Goal: Complete application form

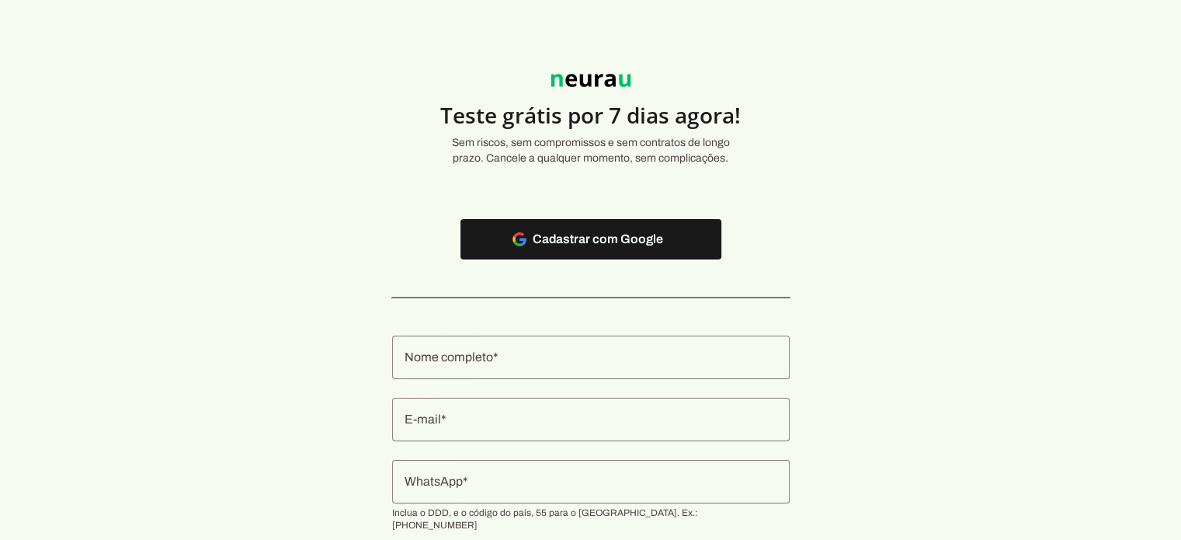
click at [522, 364] on input "Nome completo" at bounding box center [591, 357] width 373 height 19
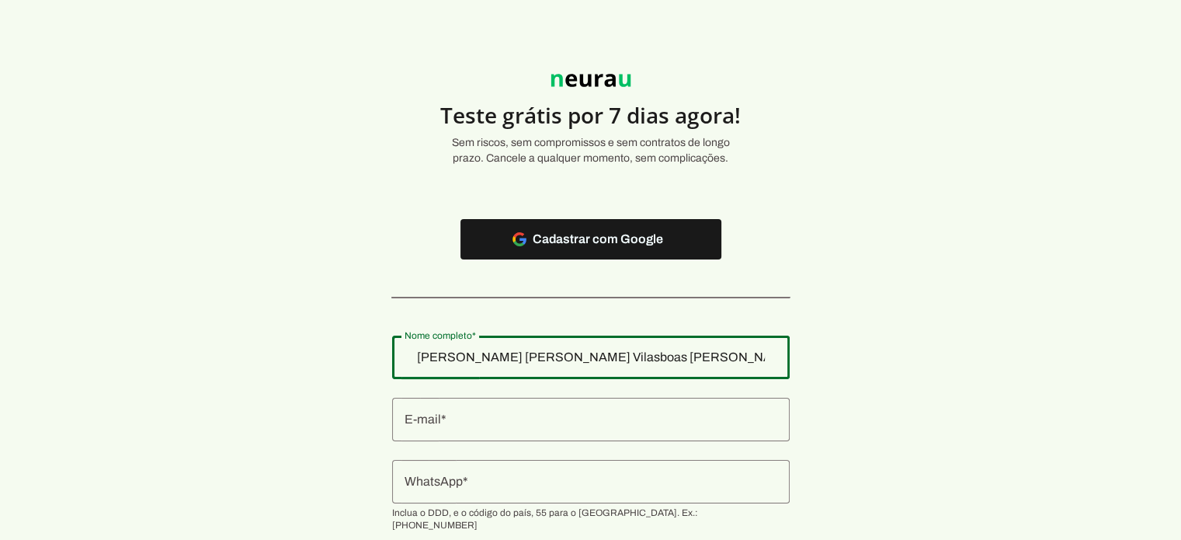
type input "Mariana Teixeira Silveira Mendes Vilasboas Alves"
type md-outlined-text-field "Mariana Teixeira Silveira Mendes Vilasboas Alves"
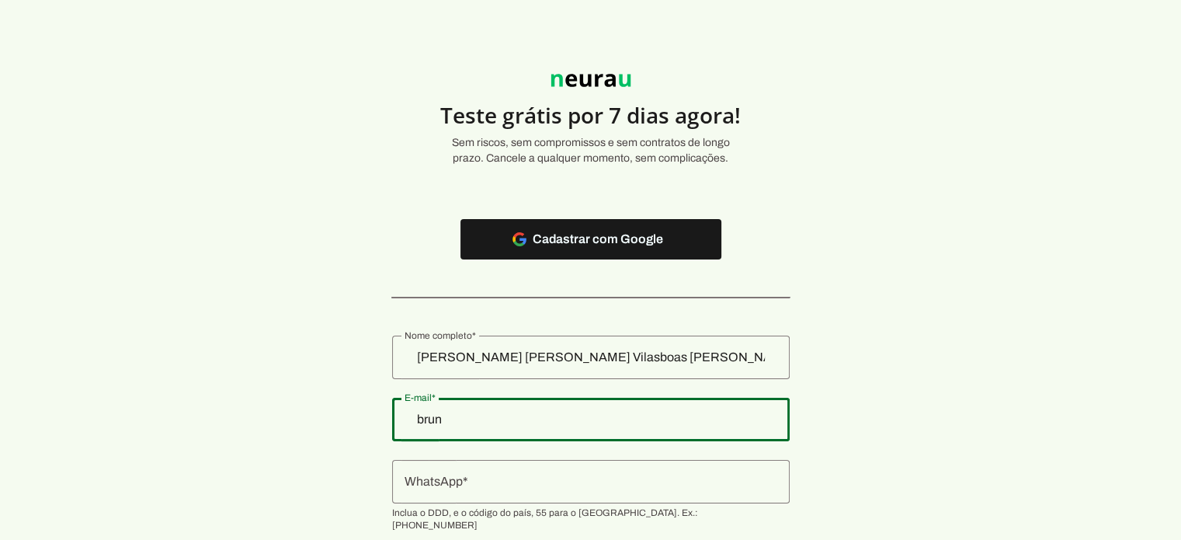
type input "bruno.vilasboas@gmail.com"
type md-outlined-text-field "bruno.vilasboas@gmail.com"
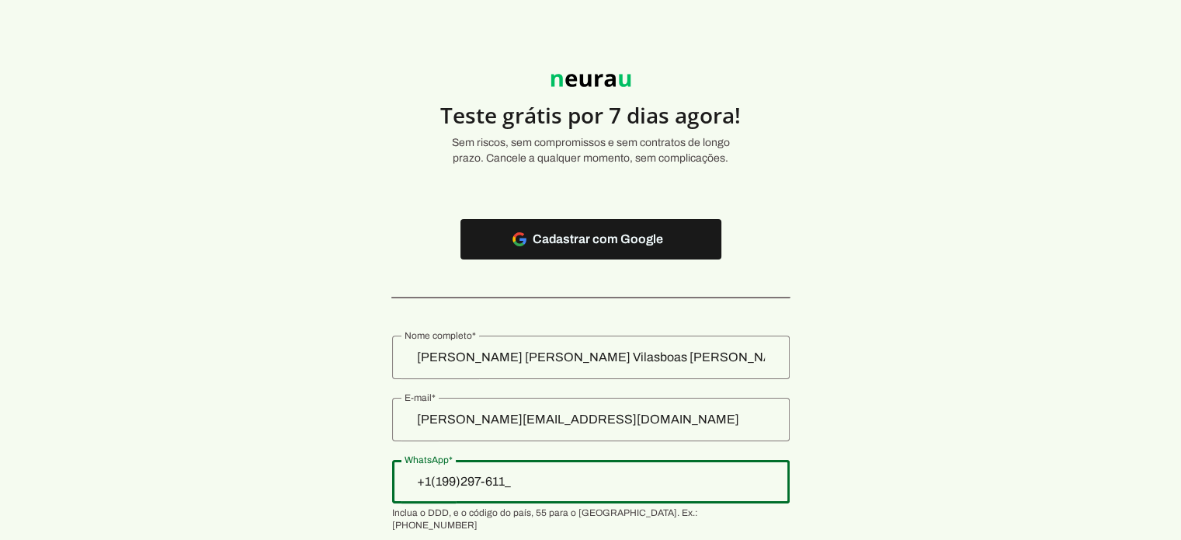
type input "+1(199)297-6113"
click at [457, 479] on input "+1(199)297-6113" at bounding box center [591, 481] width 373 height 19
type input "+_5_(___)___-___"
type input "+55 (11) 9 9297-6113"
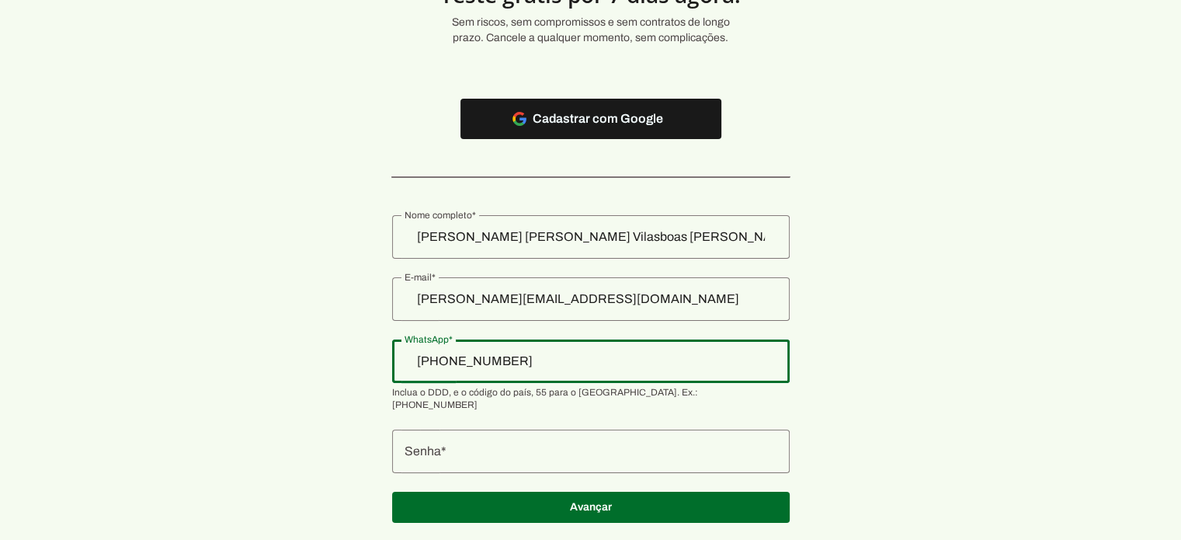
scroll to position [124, 0]
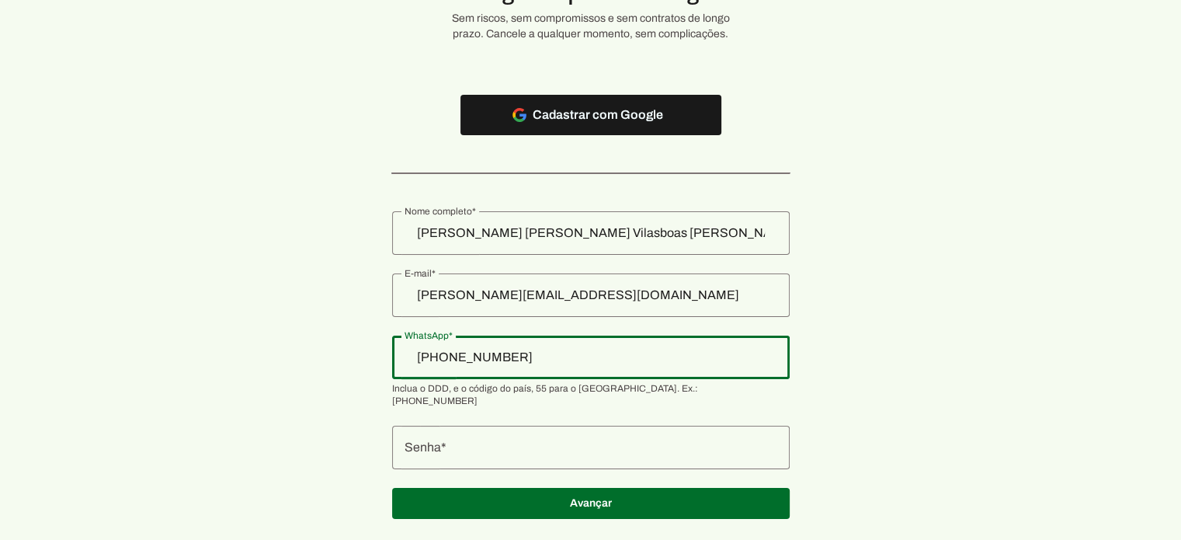
type md-outlined-text-field "+55 (11) 9 9297-6113"
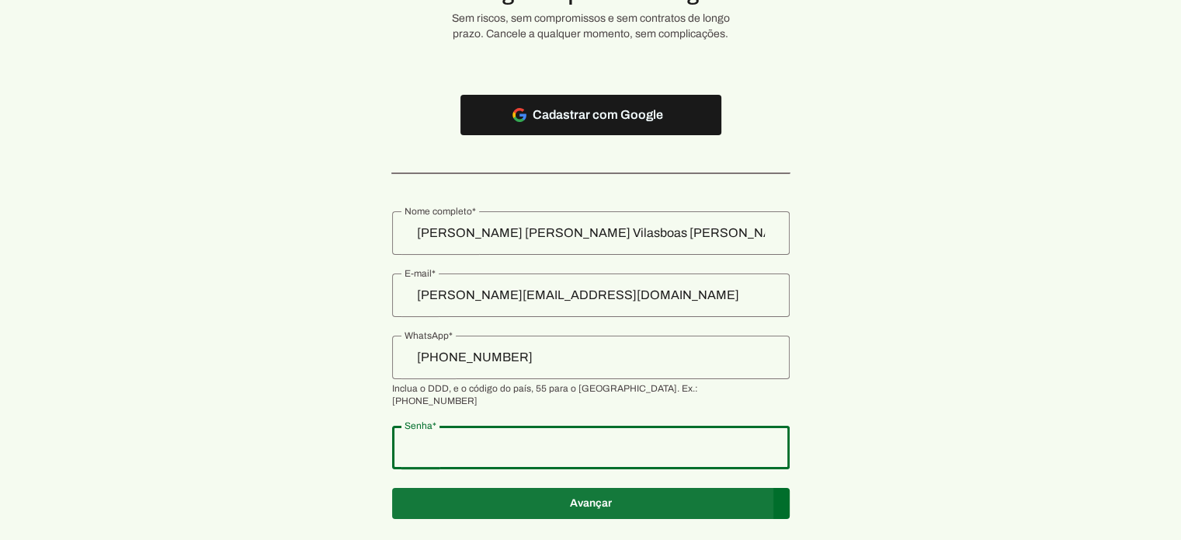
type md-outlined-text-field "150520"
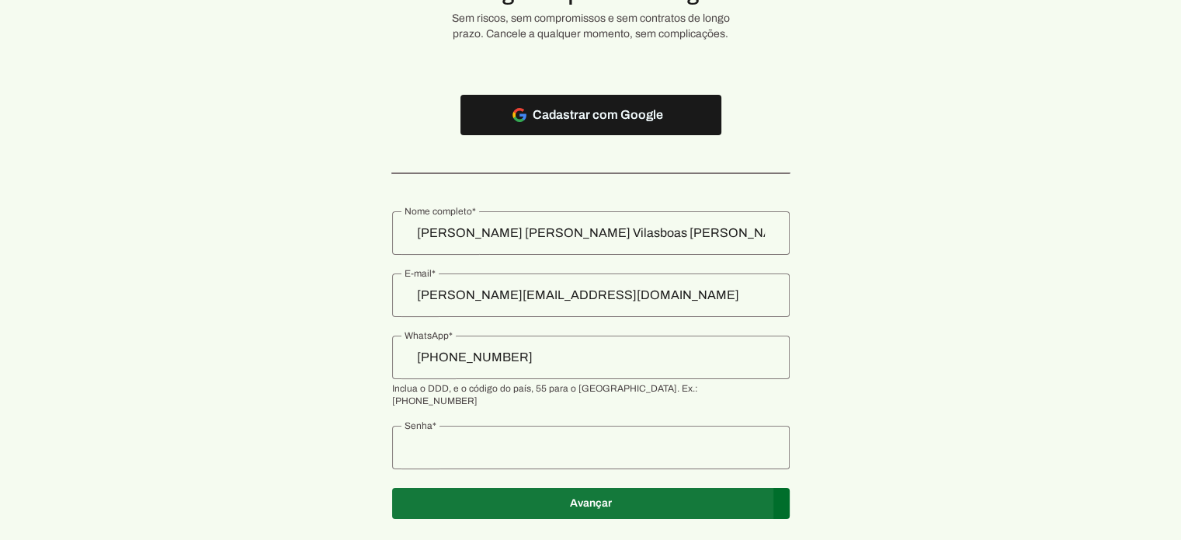
click at [572, 134] on span at bounding box center [591, 114] width 261 height 37
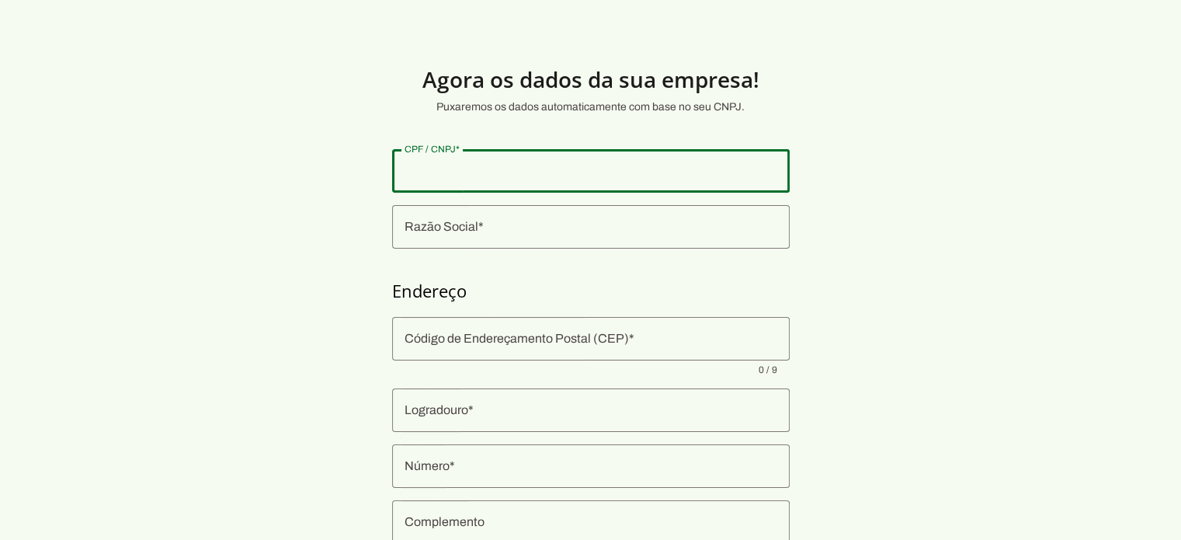
click at [600, 176] on input "CPF / CNPJ" at bounding box center [591, 171] width 373 height 19
click at [506, 172] on input "CPF / CNPJ" at bounding box center [591, 171] width 373 height 19
paste input "34.150.684/0001-20"
type input "34.150.684/0001-20"
type md-outlined-text-field "34.150.684/0001-20"
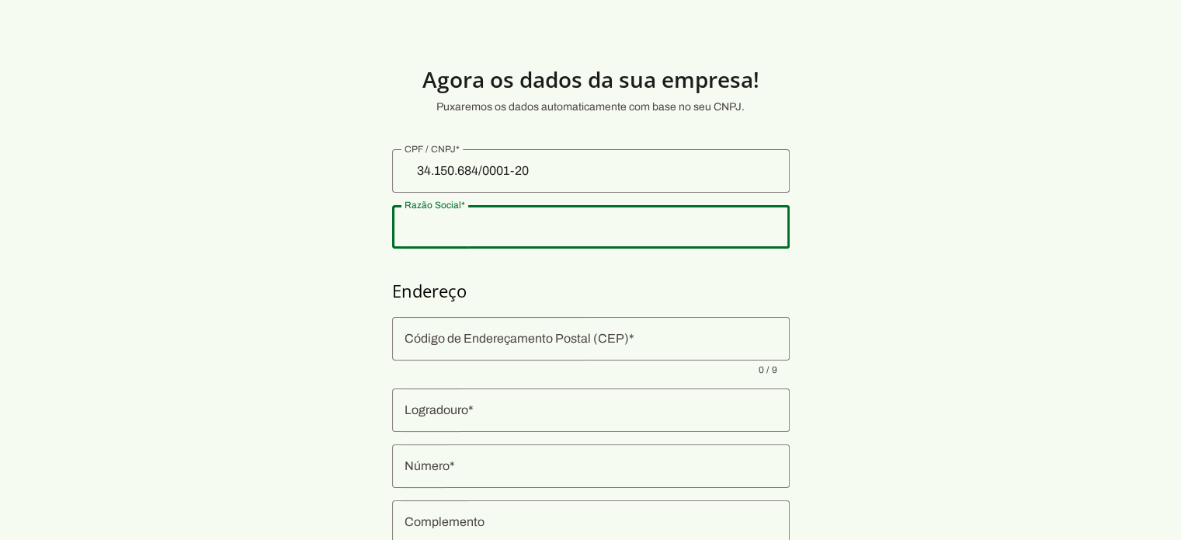
click at [538, 232] on input "Razão Social" at bounding box center [591, 226] width 373 height 19
click at [721, 238] on div at bounding box center [591, 226] width 398 height 43
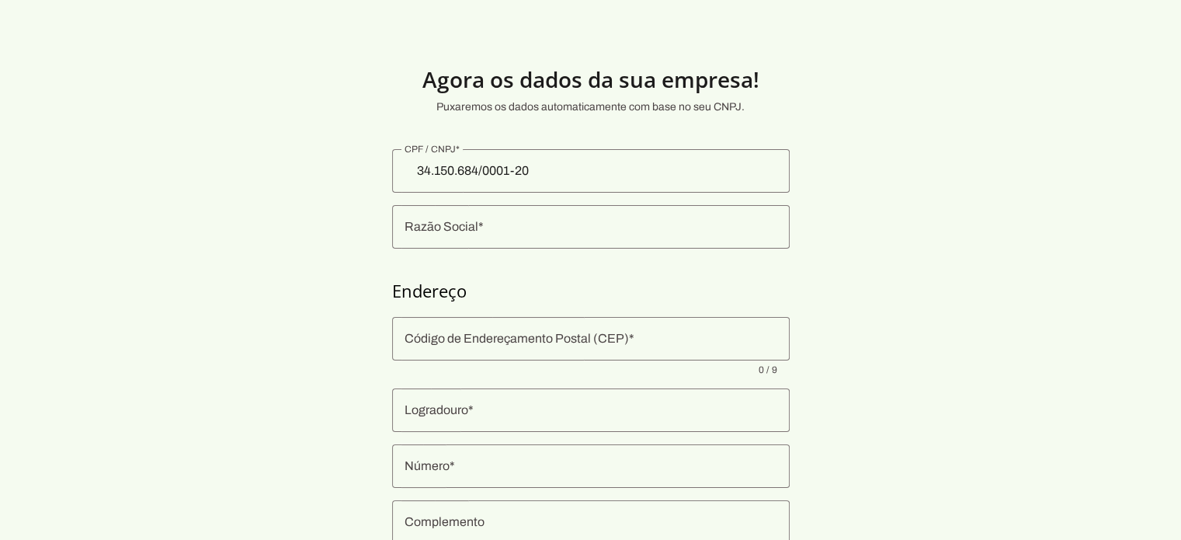
type input "MENDES VILASBOAS, SERVICOS DE PEDIATRIA LTDA"
type input "Rua Deputado Antonio Pimenta"
type input "675"
type input "Jardim Sao Luiz"
type input "Montes Claros"
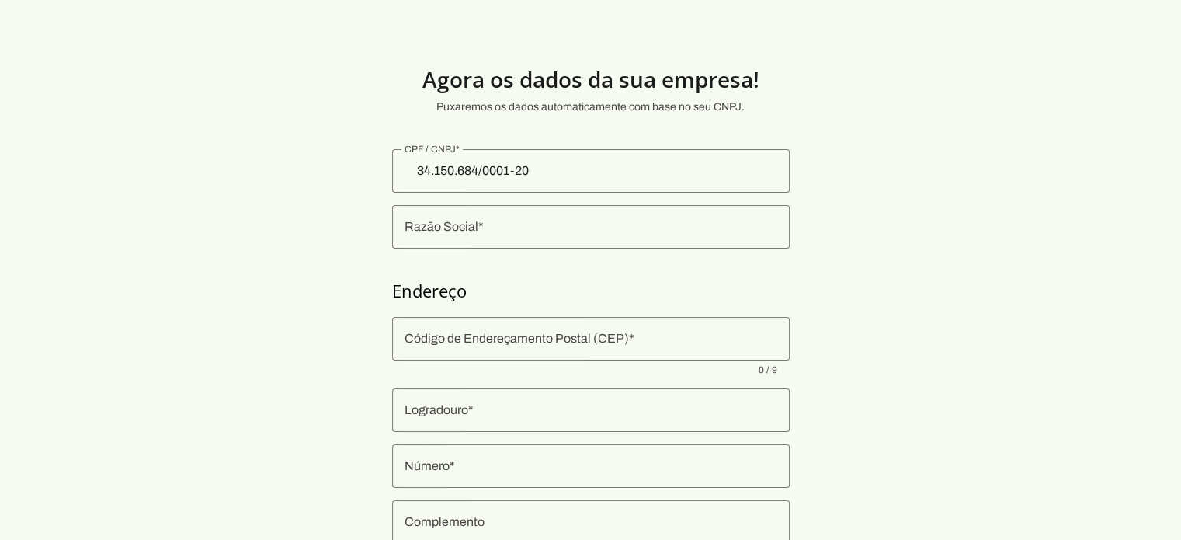
type input "MG"
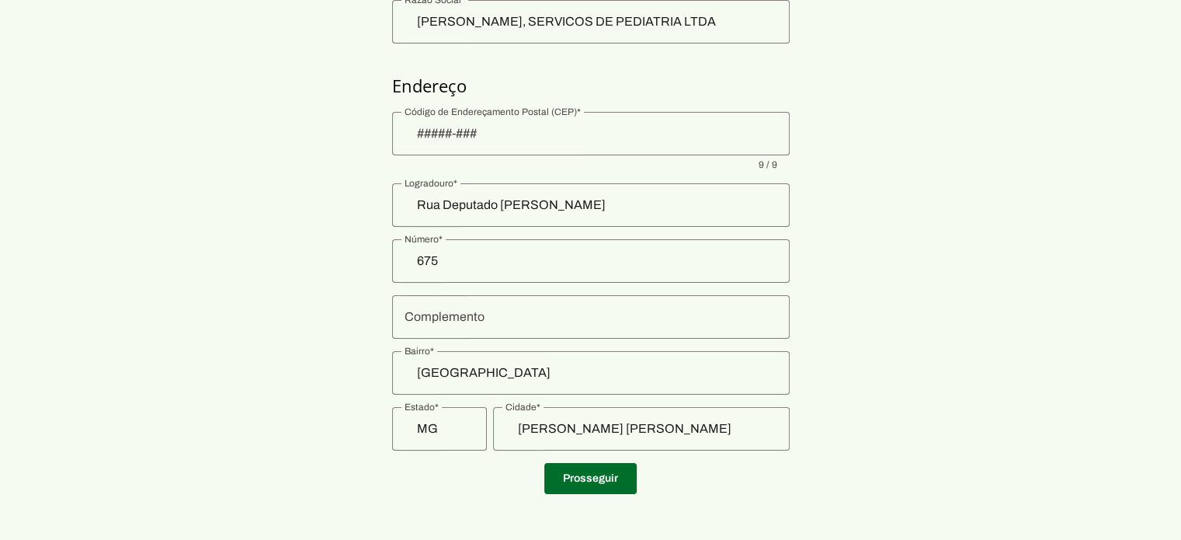
scroll to position [208, 0]
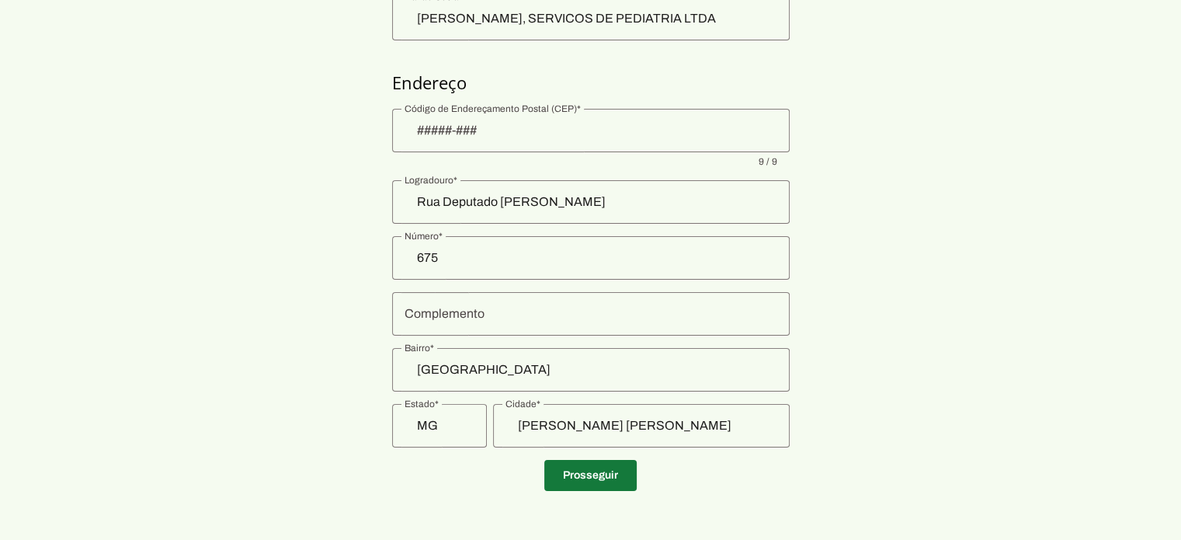
click at [603, 482] on span at bounding box center [591, 475] width 92 height 37
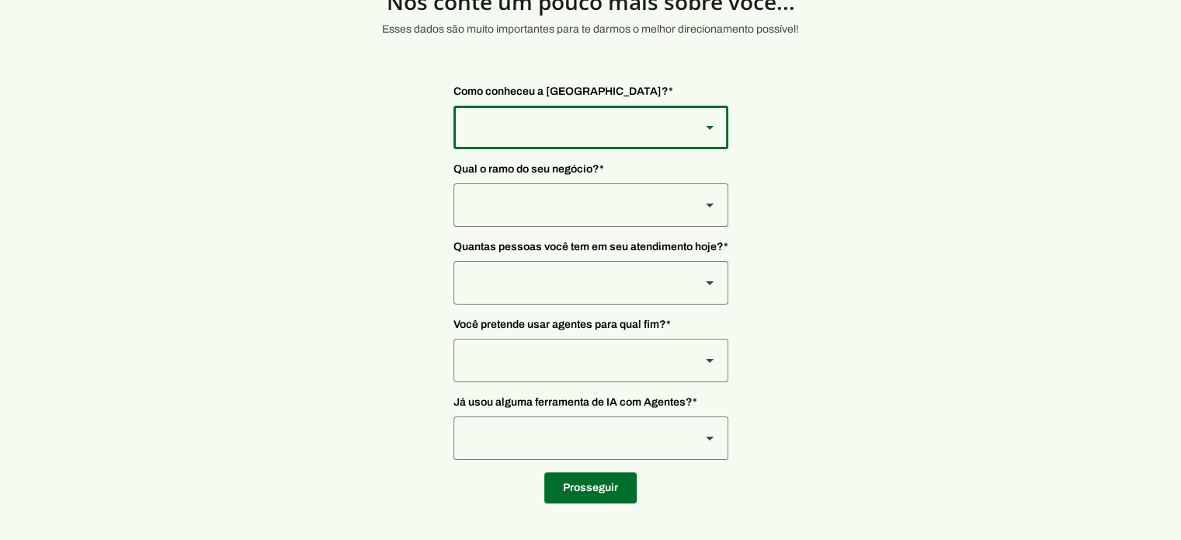
click at [705, 133] on slot at bounding box center [710, 127] width 19 height 19
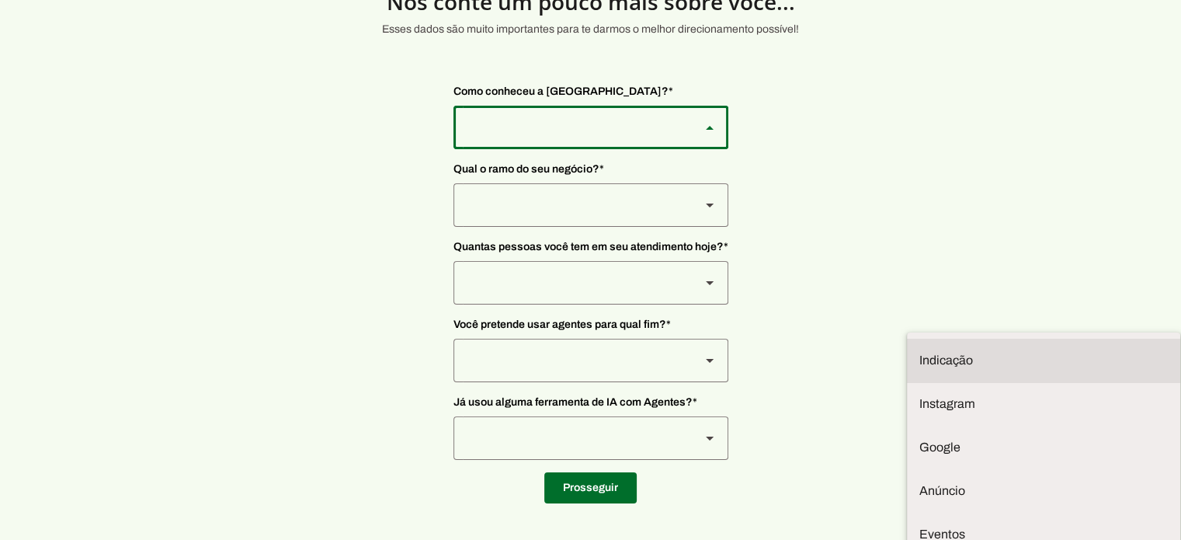
click at [0, 0] on slot "Indicação" at bounding box center [0, 0] width 0 height 0
type md-outlined-select "NW0Npec8Jvm64GSjAjvQ"
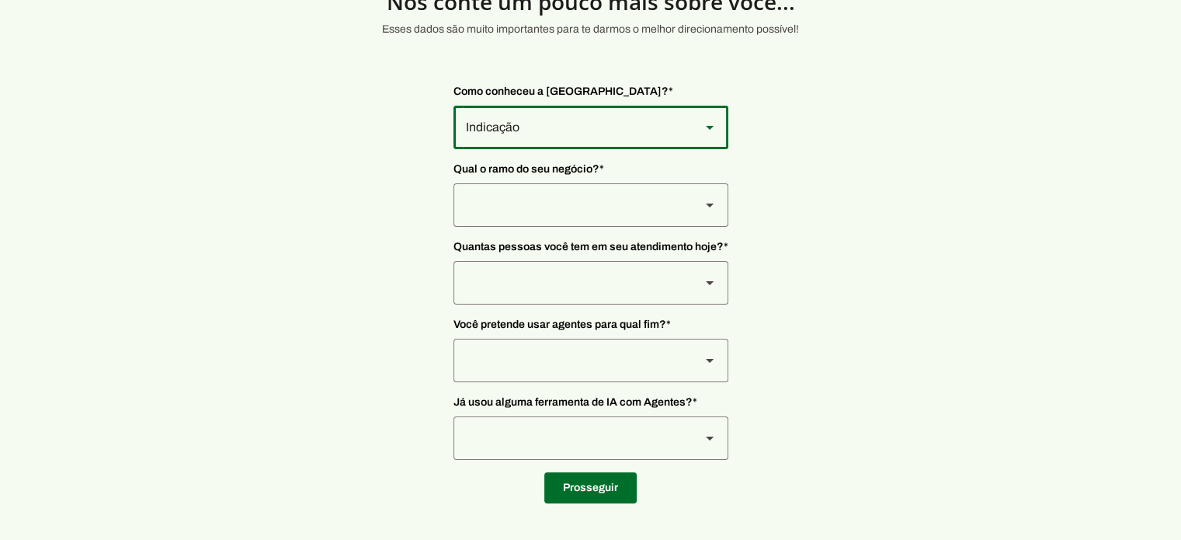
click at [710, 130] on polygon at bounding box center [710, 128] width 8 height 4
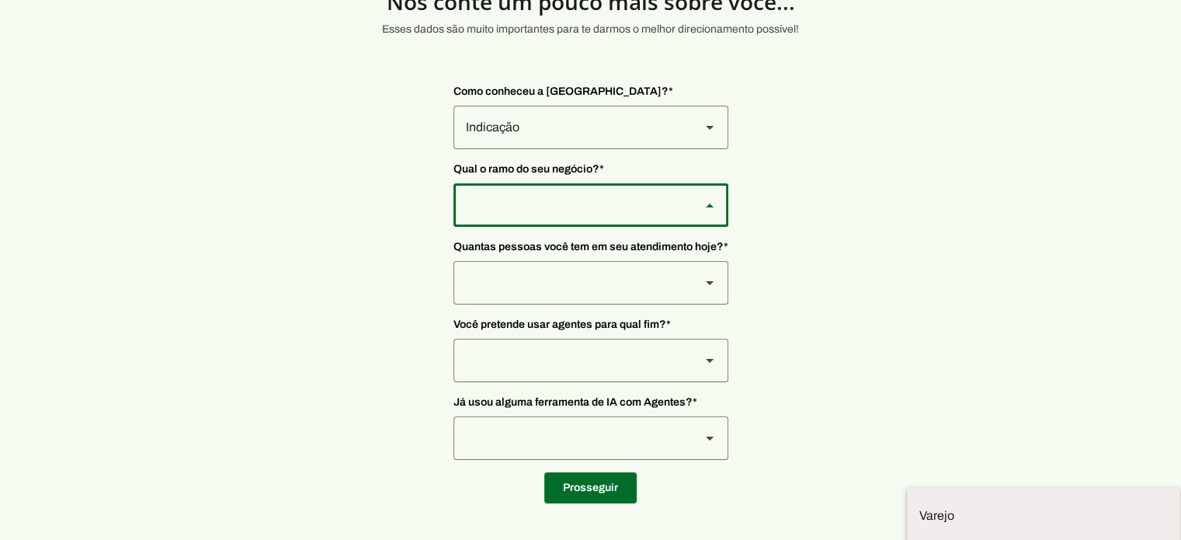
click at [0, 0] on slot at bounding box center [0, 0] width 0 height 0
type md-outlined-select "qBJqoSCgnuqgxNhyRfhz"
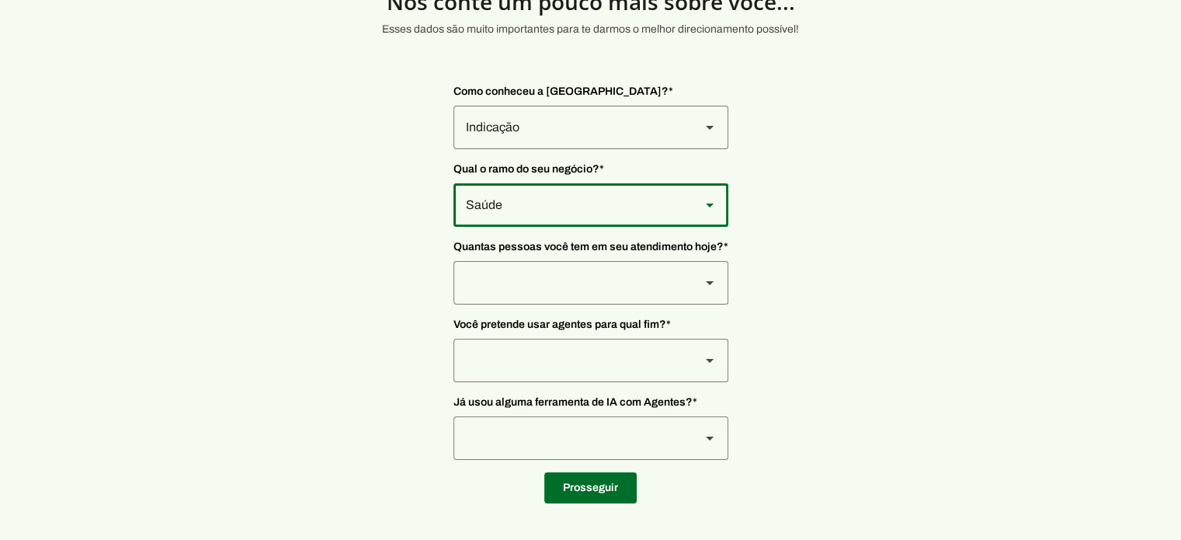
click at [712, 137] on slot at bounding box center [710, 127] width 19 height 19
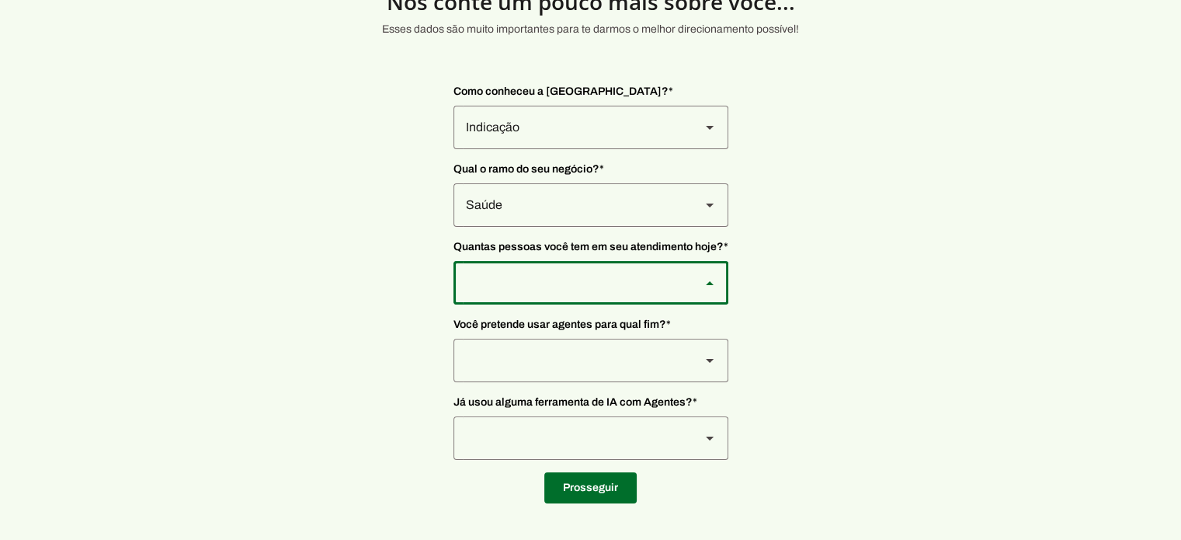
click at [0, 0] on slot at bounding box center [0, 0] width 0 height 0
type md-outlined-select "yHmeUixsC5IlBgFUkJwN"
click at [702, 137] on slot at bounding box center [710, 127] width 19 height 19
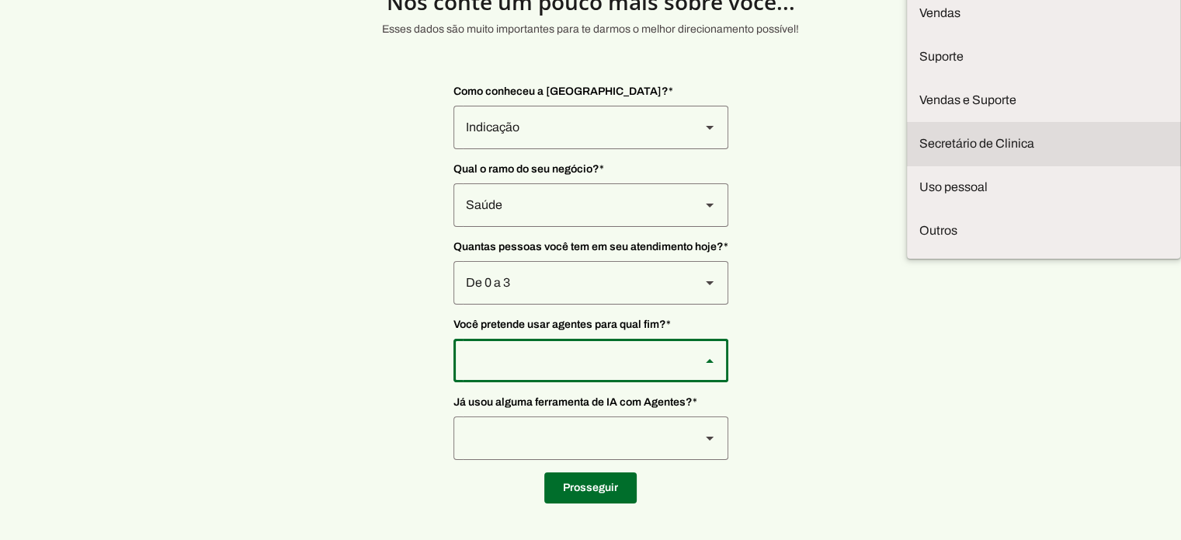
click at [0, 0] on slot "Secretário de Clinica" at bounding box center [0, 0] width 0 height 0
type md-outlined-select "jhpZzhB7z5SzQnvZD2gM"
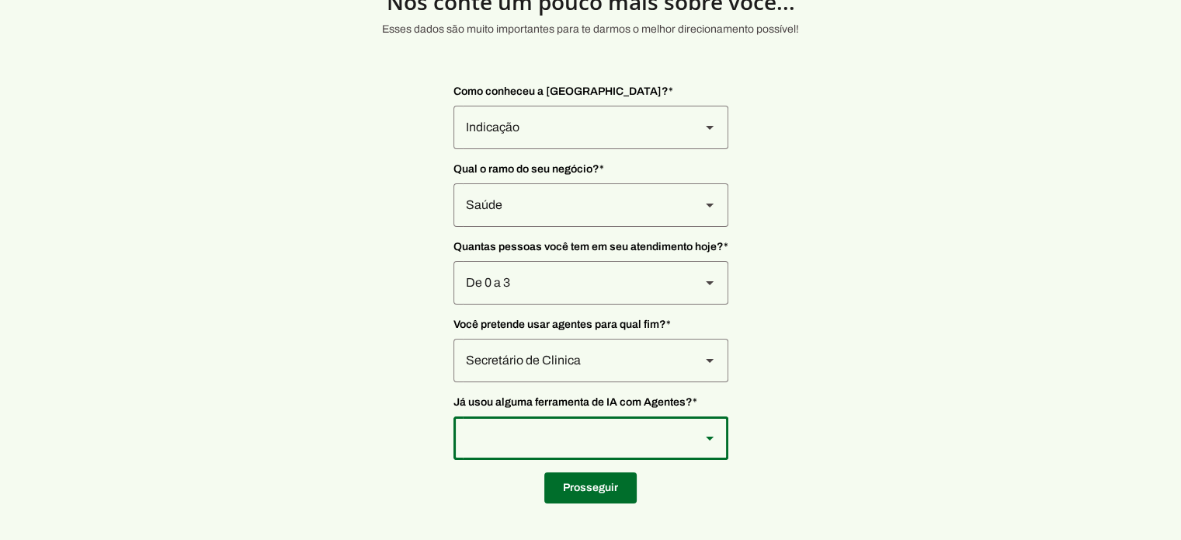
click at [707, 130] on icon at bounding box center [710, 128] width 8 height 4
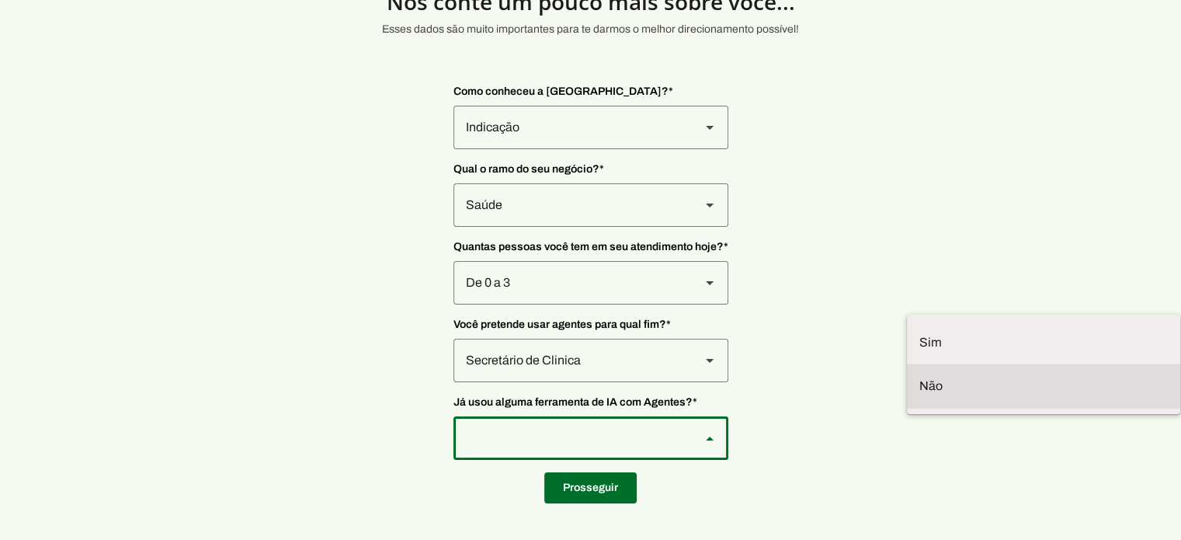
click at [0, 0] on slot at bounding box center [0, 0] width 0 height 0
type md-outlined-select "YJTivUP5LYteilvK0BaA"
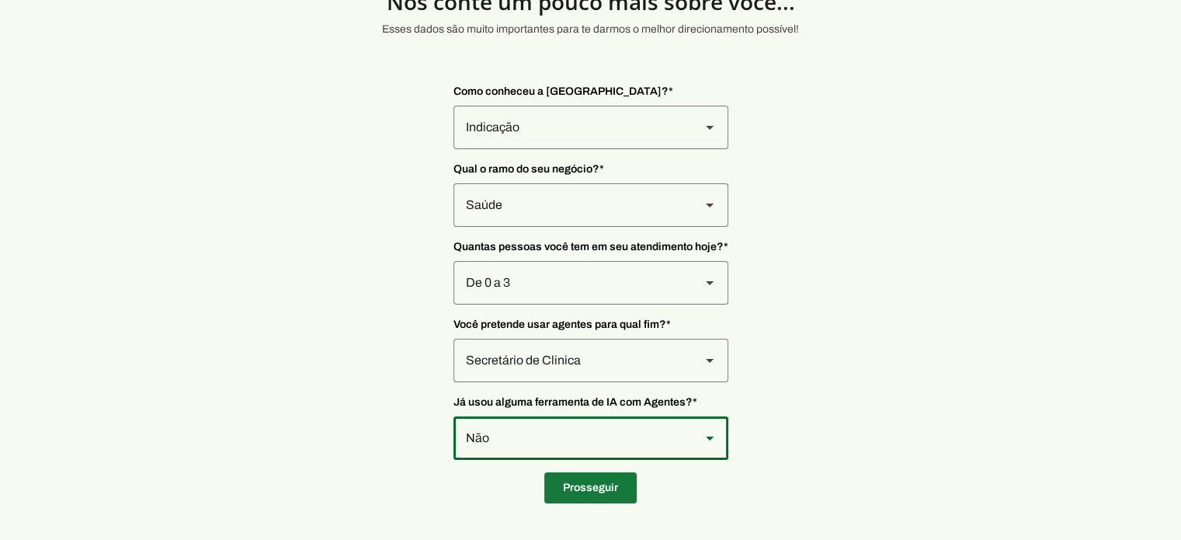
click at [597, 481] on span at bounding box center [591, 487] width 92 height 37
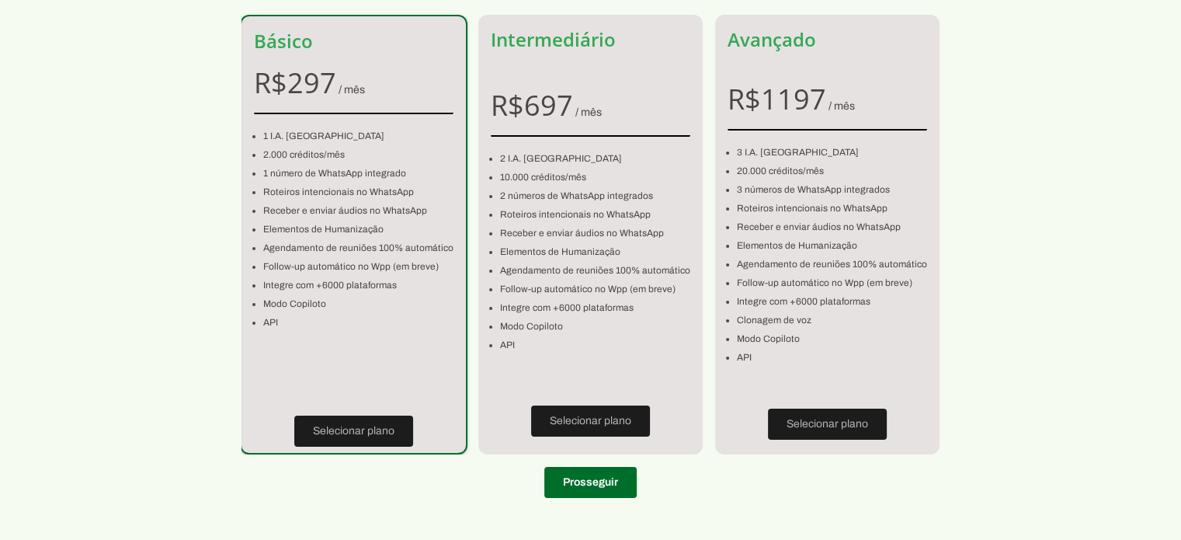
scroll to position [141, 0]
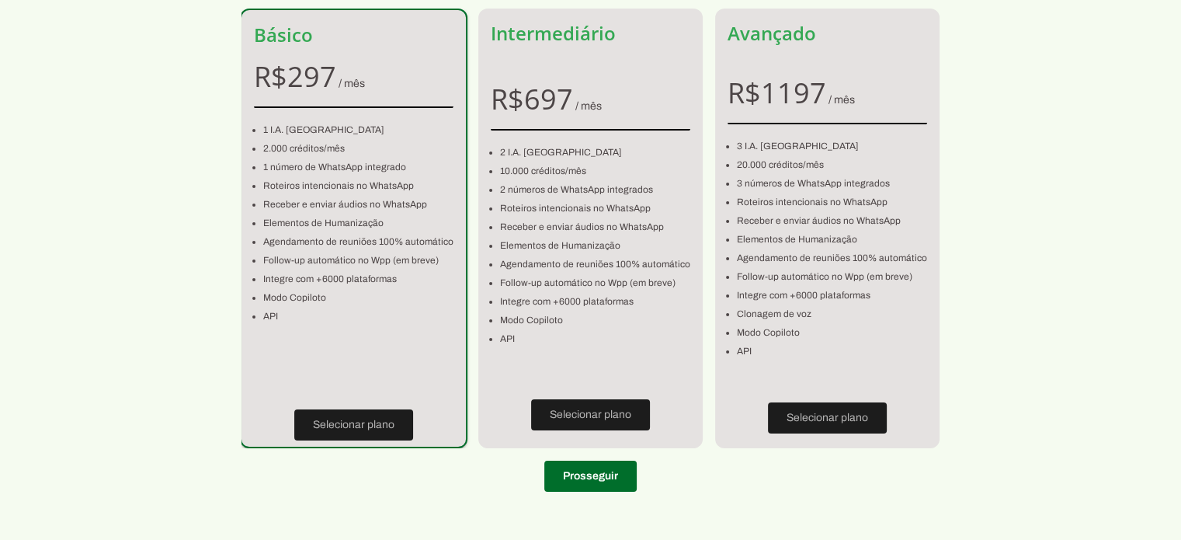
click at [1062, 214] on section "Escolha seu plano! Sem custos escondidos, somos 100% transparentes. Básico R$ 2…" at bounding box center [590, 200] width 1181 height 607
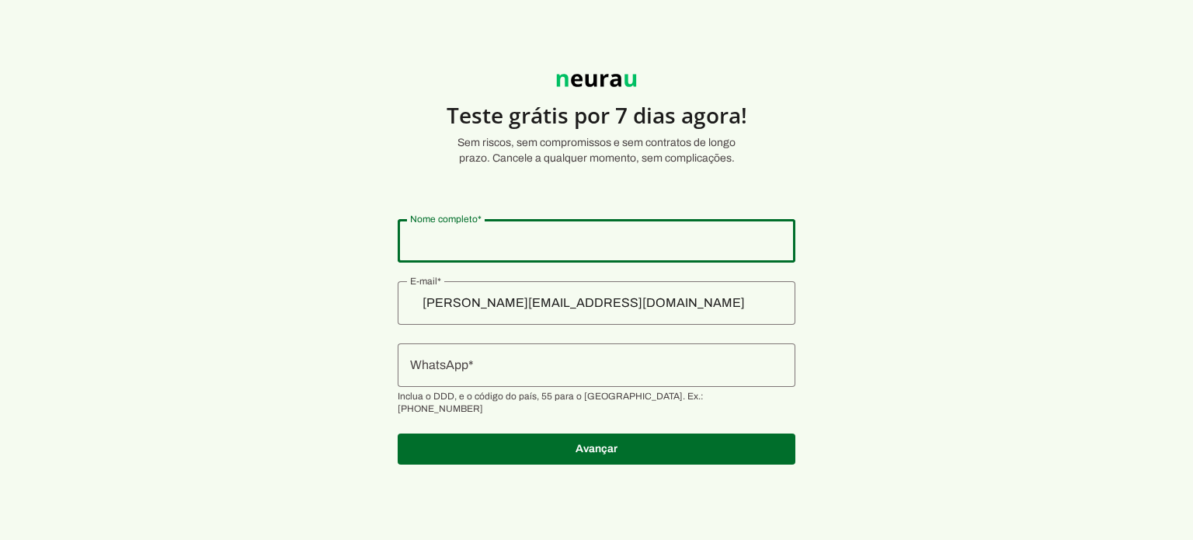
click at [598, 236] on input "Nome completo" at bounding box center [596, 240] width 373 height 19
type input "Mariana Teixeira Silveira Mendes Vilasboas Alves"
type md-outlined-text-field "Mariana Teixeira Silveira Mendes Vilasboas Alves"
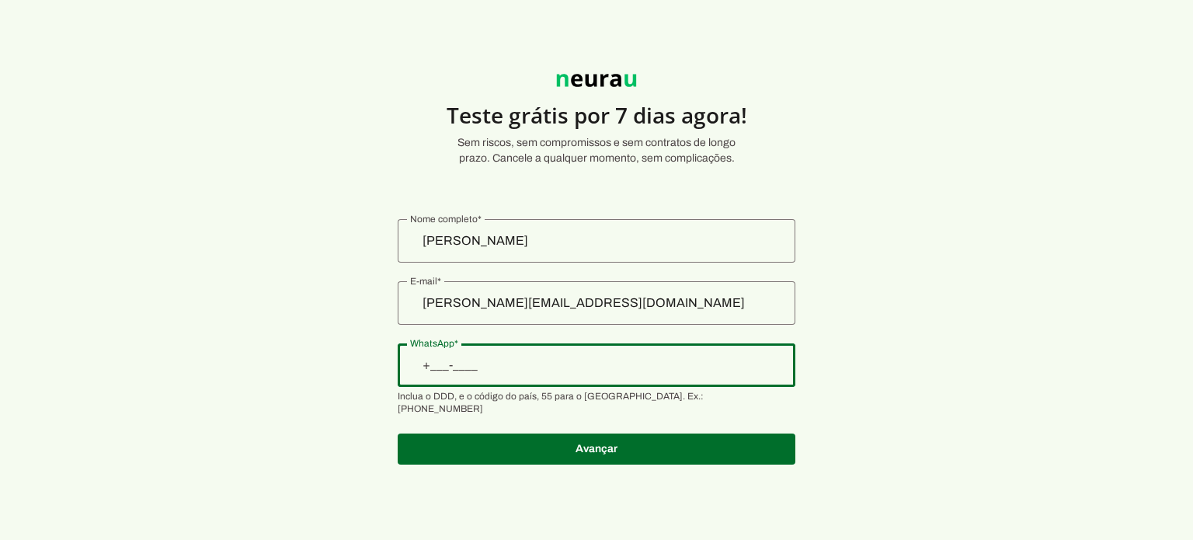
click at [558, 368] on input "WhatsApp" at bounding box center [596, 365] width 373 height 19
type input "[PHONE_NUMBER]"
type md-outlined-text-field "[PHONE_NUMBER]"
type input "[PHONE_NUMBER]"
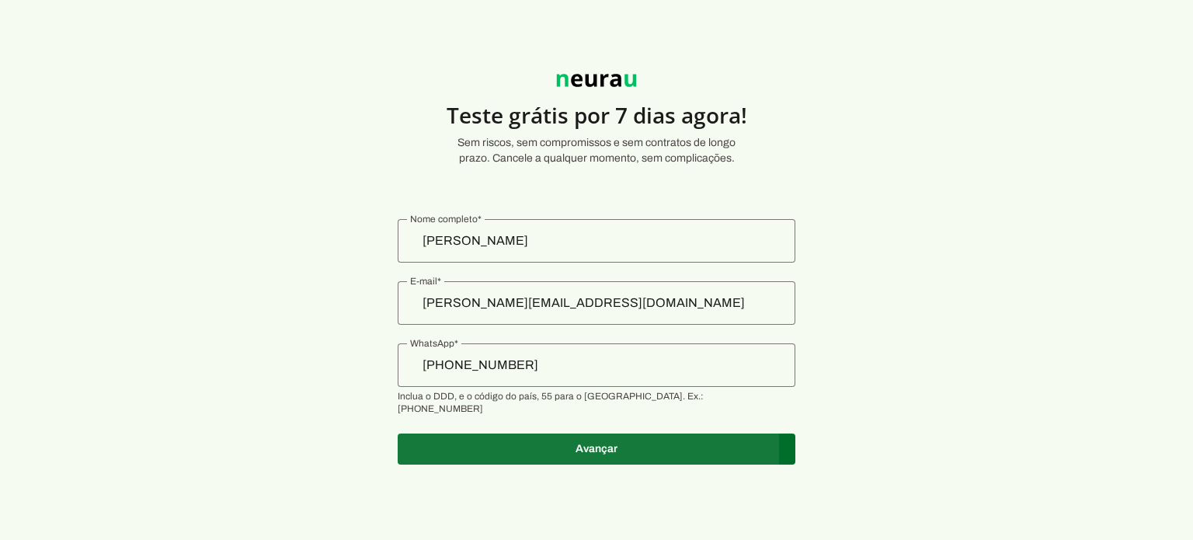
click at [611, 433] on span at bounding box center [597, 448] width 398 height 37
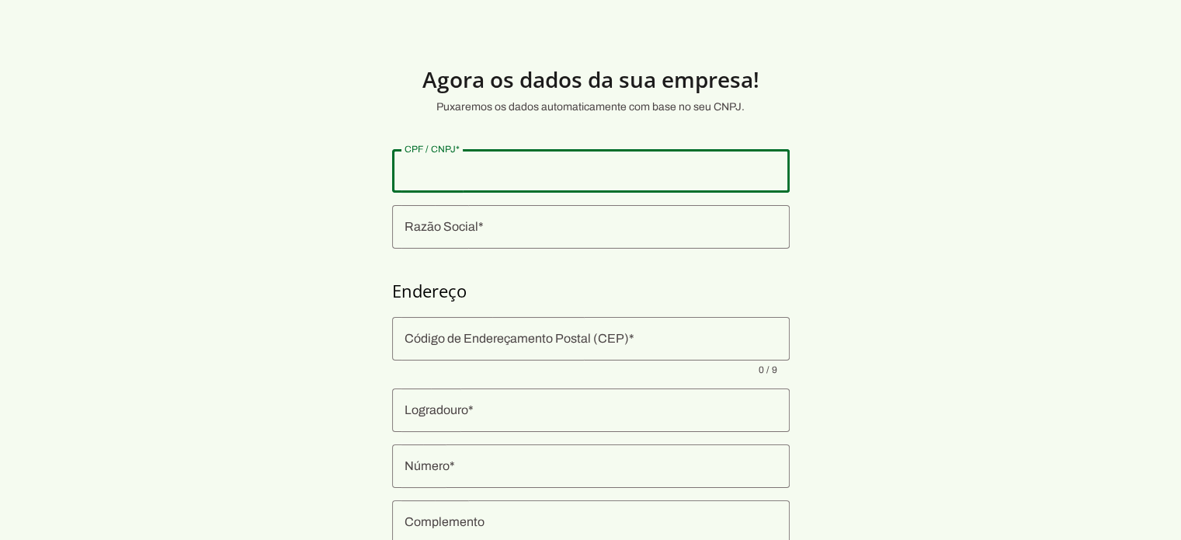
click at [545, 167] on input "CPF / CNPJ" at bounding box center [591, 171] width 373 height 19
click at [632, 169] on input "CPF / CNPJ" at bounding box center [591, 171] width 373 height 19
paste input "34.150.684/0001-20"
type input "34.150.684/0001-20"
type md-outlined-text-field "34.150.684/0001-20"
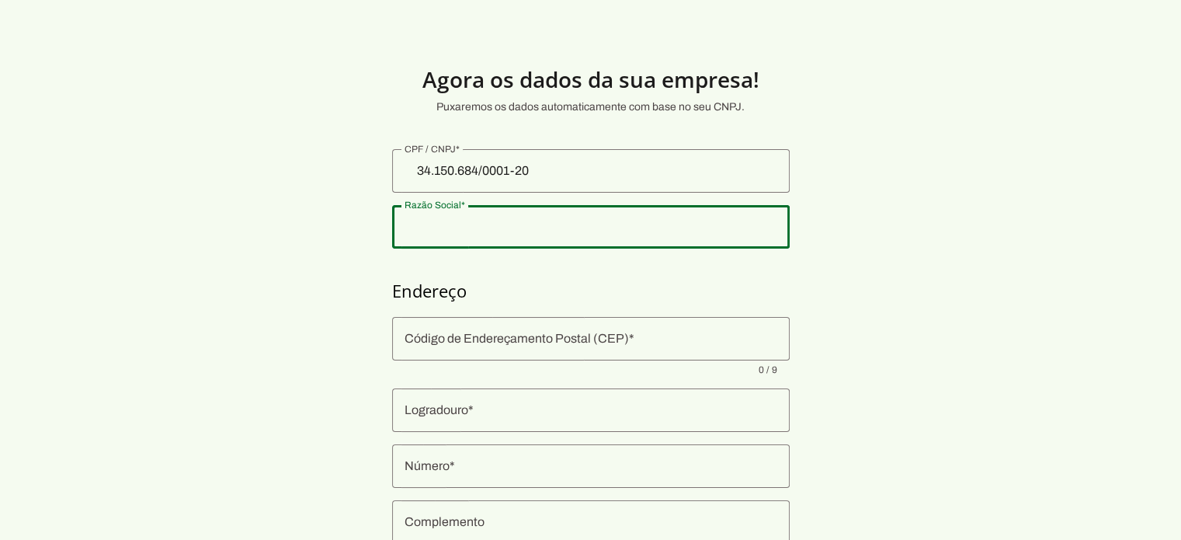
click at [560, 236] on div at bounding box center [591, 226] width 398 height 43
type input "MENDES VILASBOAS, SERVICOS DE PEDIATRIA LTDA"
type input "Rua Deputado Antonio Pimenta"
type input "675"
type input "Jardim Sao Luiz"
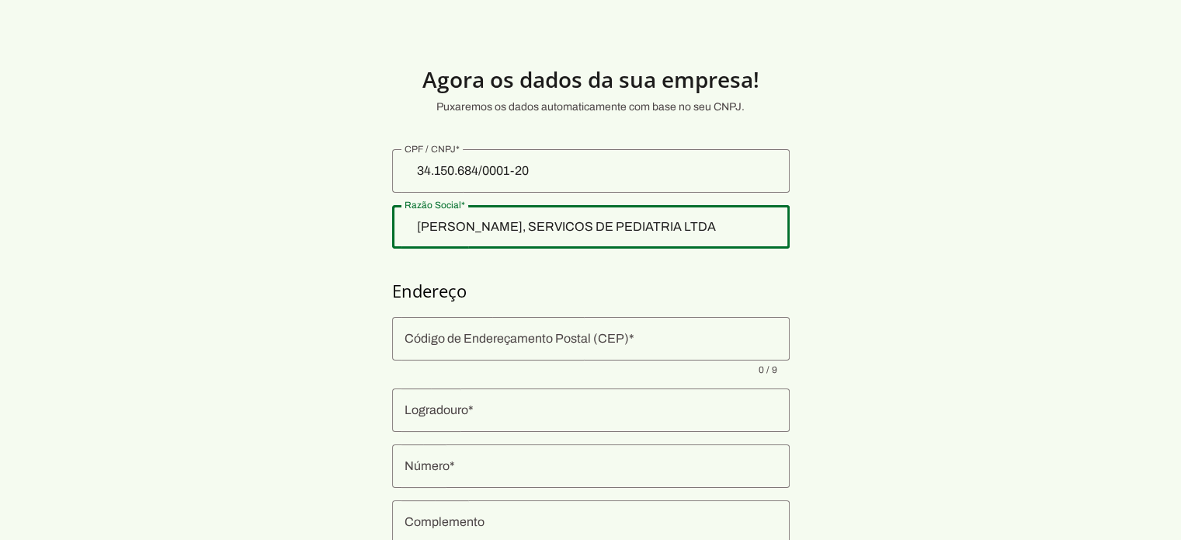
type input "Montes Claros"
type input "MG"
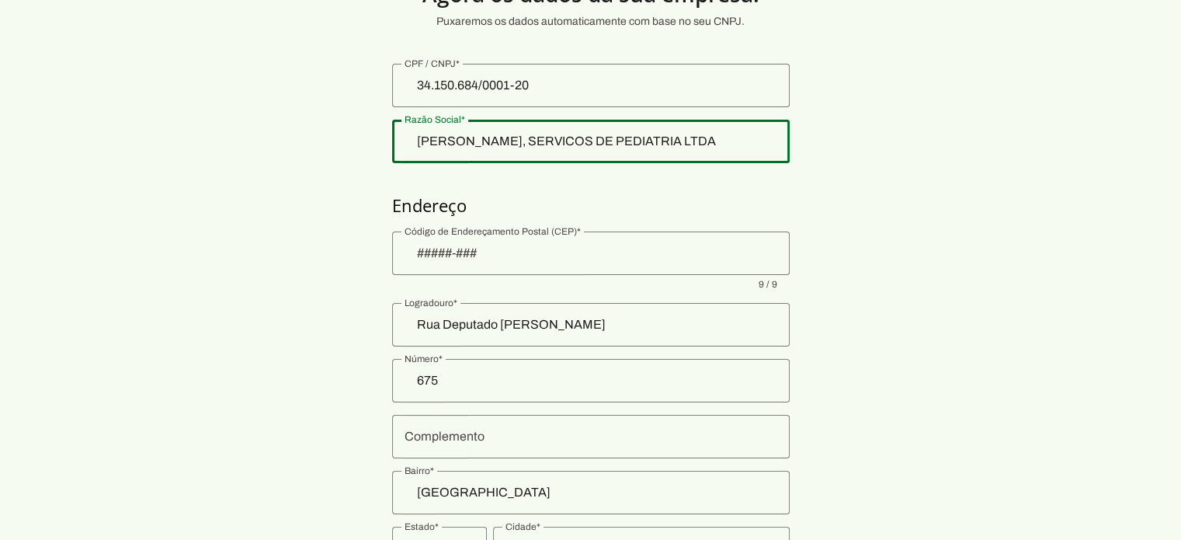
scroll to position [208, 0]
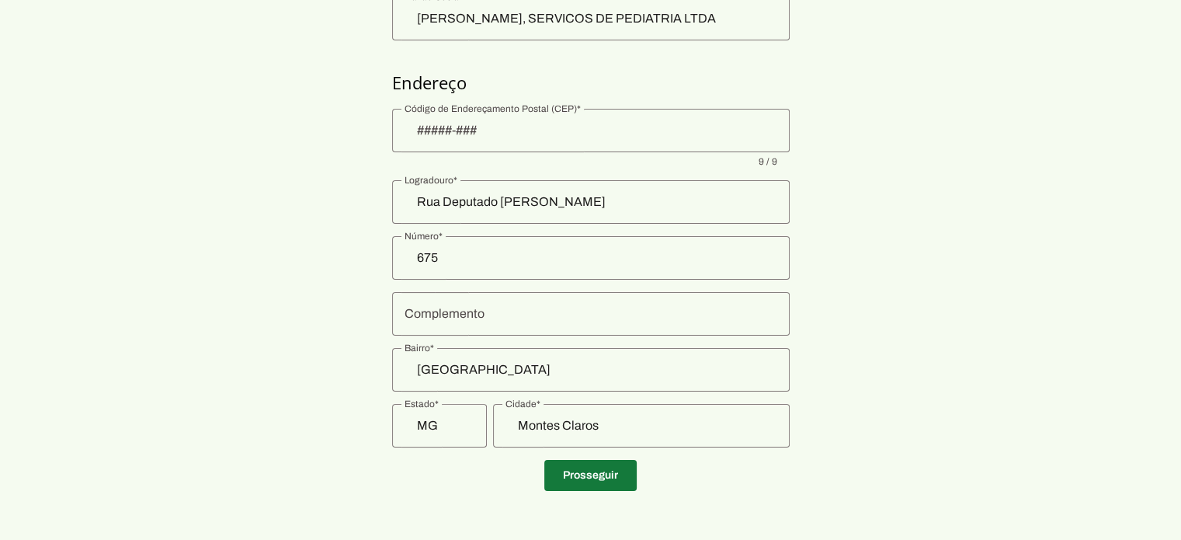
click at [591, 480] on span at bounding box center [591, 475] width 92 height 37
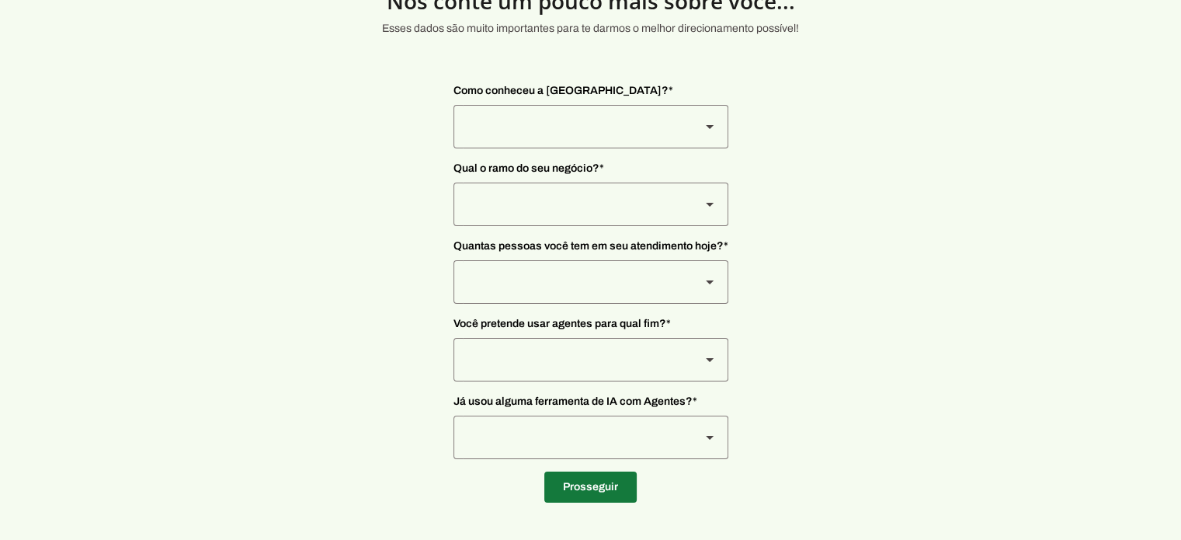
scroll to position [78, 0]
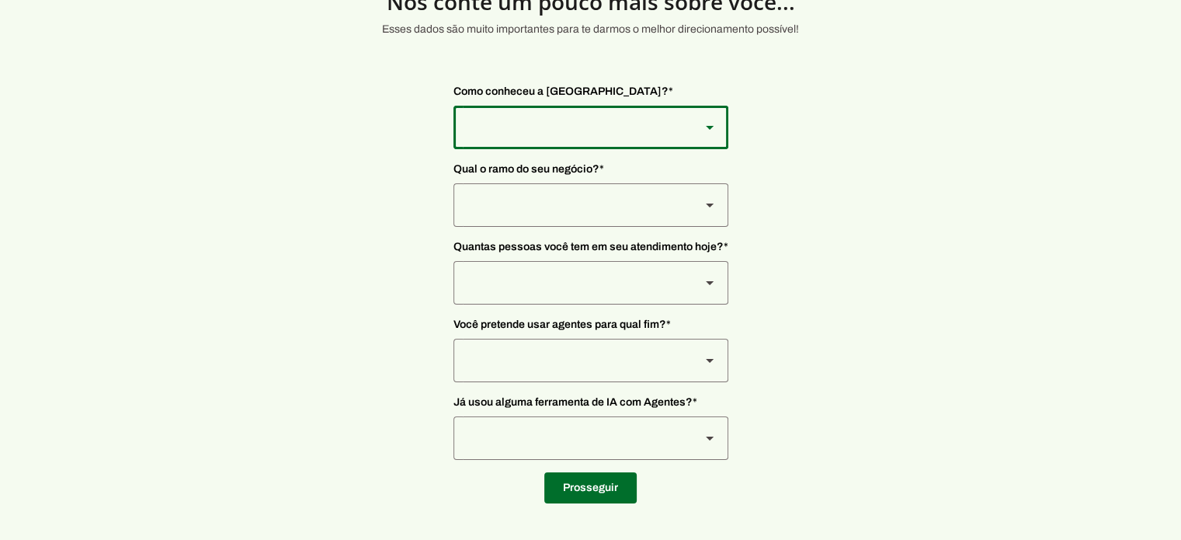
click at [709, 124] on slot at bounding box center [710, 127] width 19 height 19
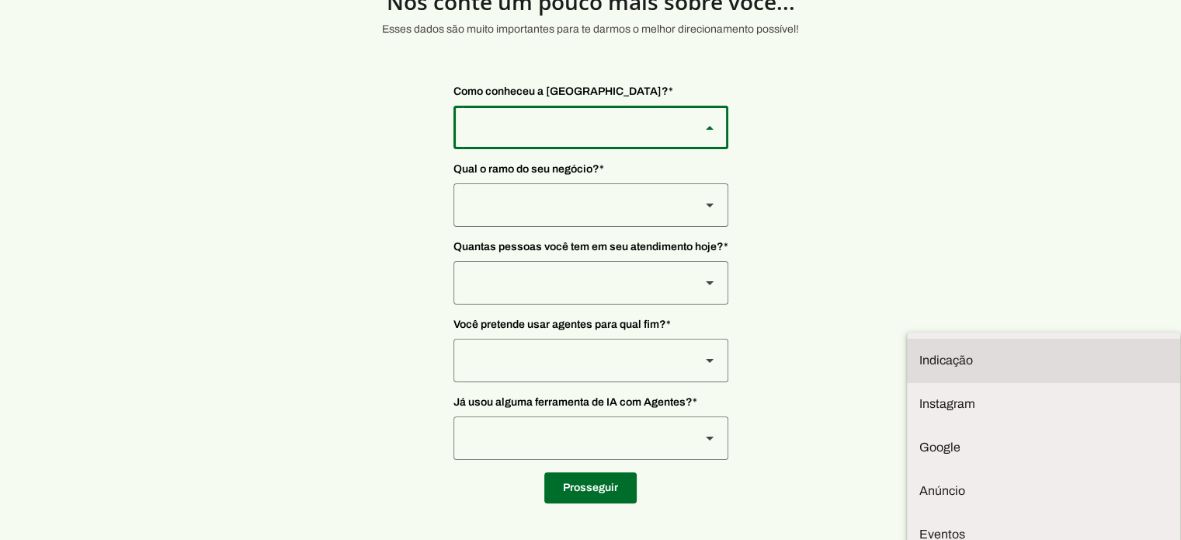
click at [920, 351] on slot at bounding box center [1044, 360] width 249 height 19
type md-outlined-select "NW0Npec8Jvm64GSjAjvQ"
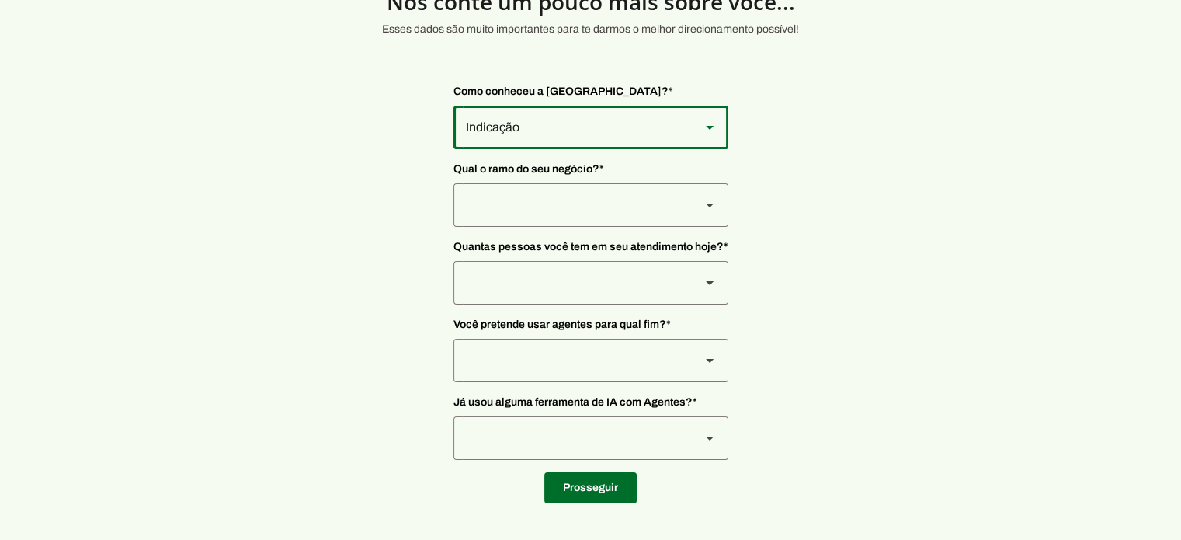
click at [711, 130] on polygon at bounding box center [710, 128] width 8 height 4
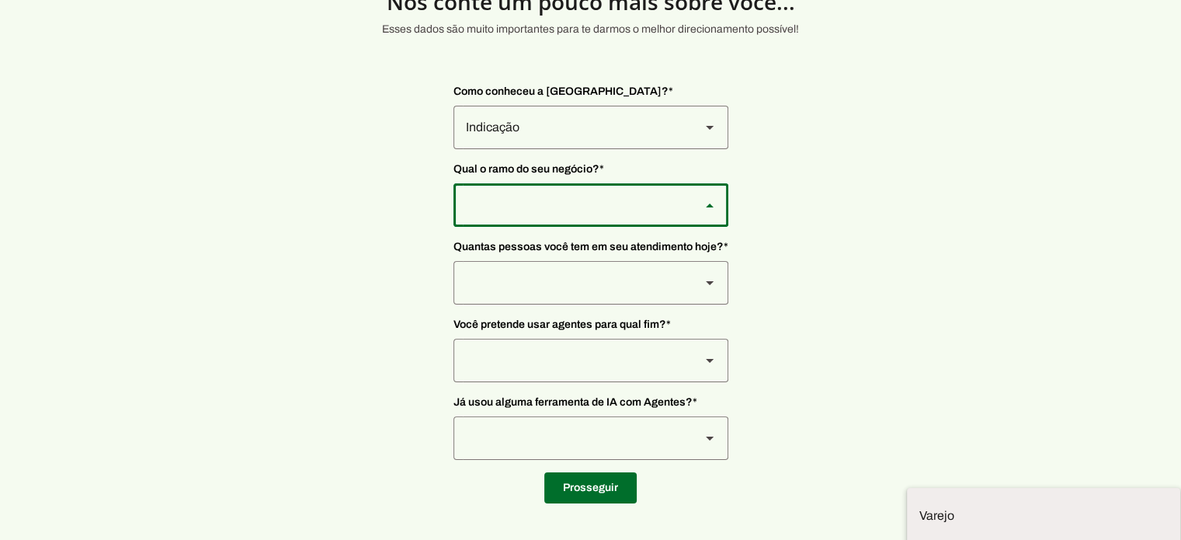
click at [0, 0] on slot at bounding box center [0, 0] width 0 height 0
type md-outlined-select "qBJqoSCgnuqgxNhyRfhz"
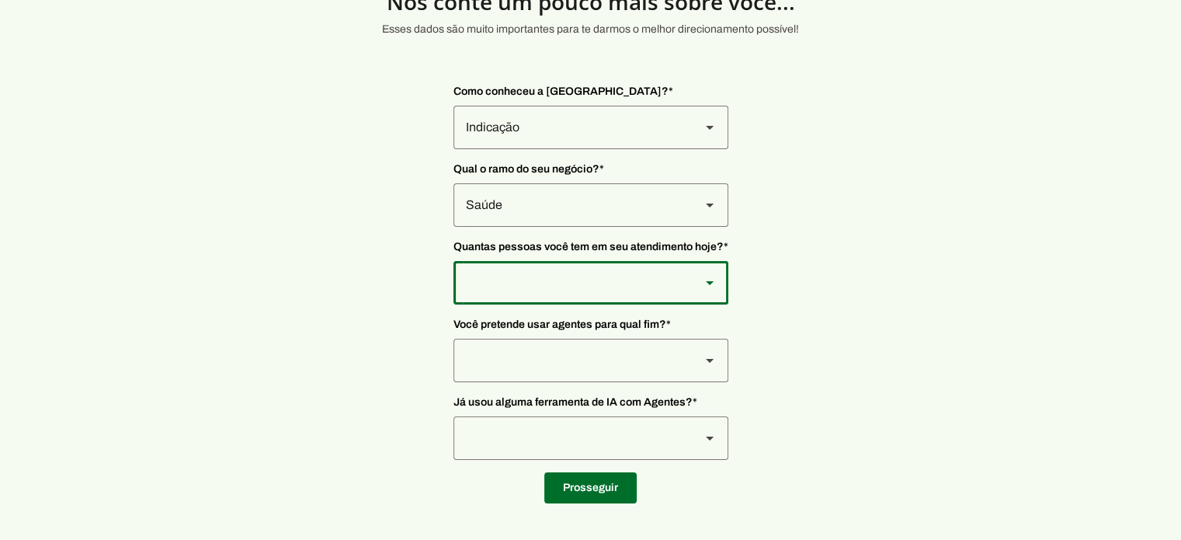
click at [706, 130] on polygon at bounding box center [710, 128] width 8 height 4
click at [0, 0] on slot at bounding box center [0, 0] width 0 height 0
type md-outlined-select "yHmeUixsC5IlBgFUkJwN"
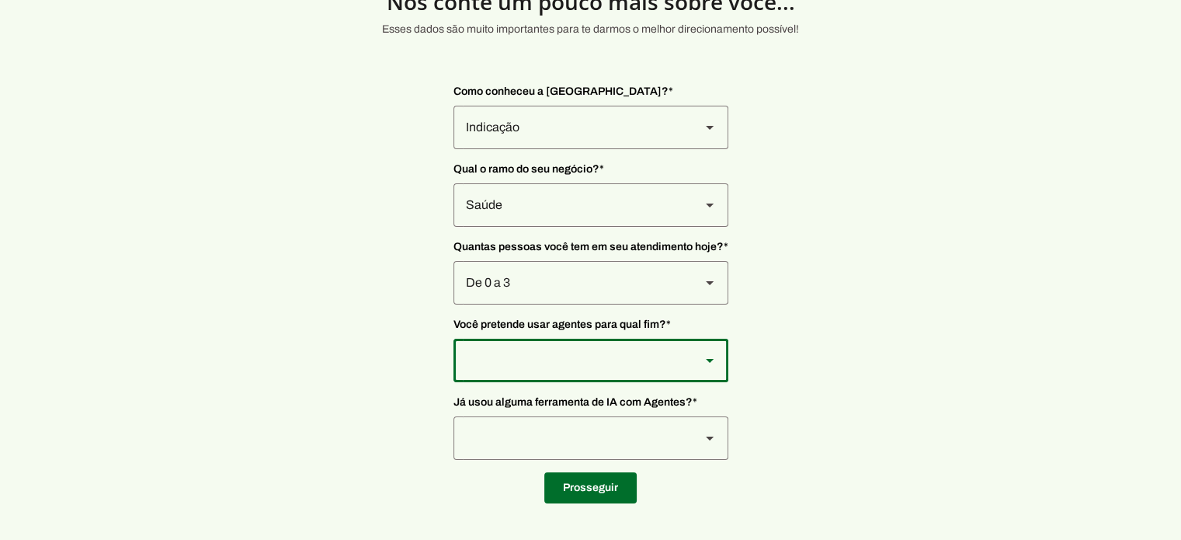
click at [722, 357] on div at bounding box center [709, 360] width 37 height 43
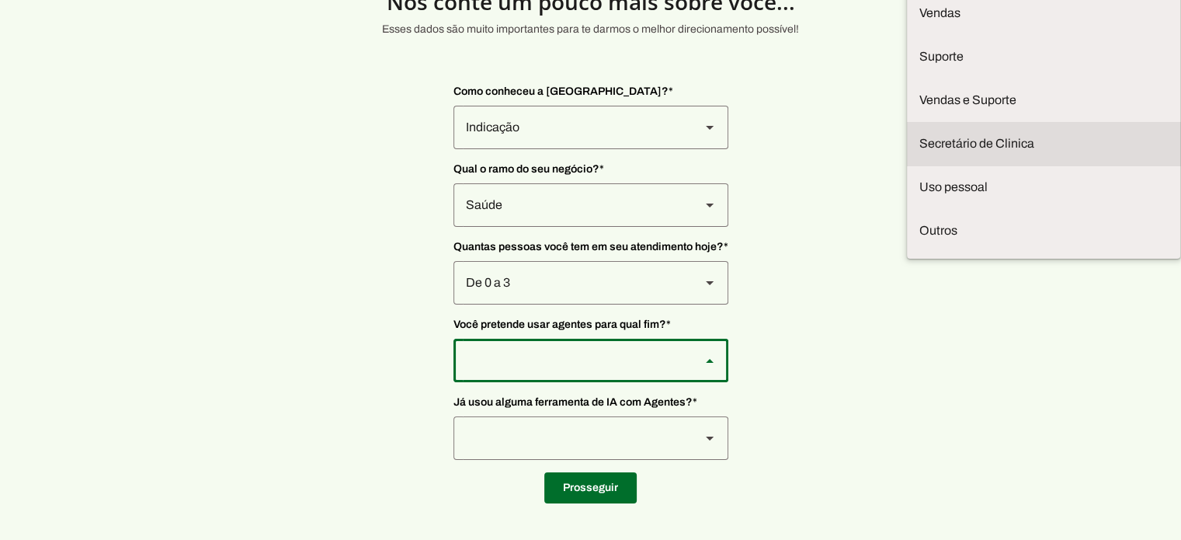
click at [0, 0] on md-item "Secretário de Clinica" at bounding box center [0, 0] width 0 height 0
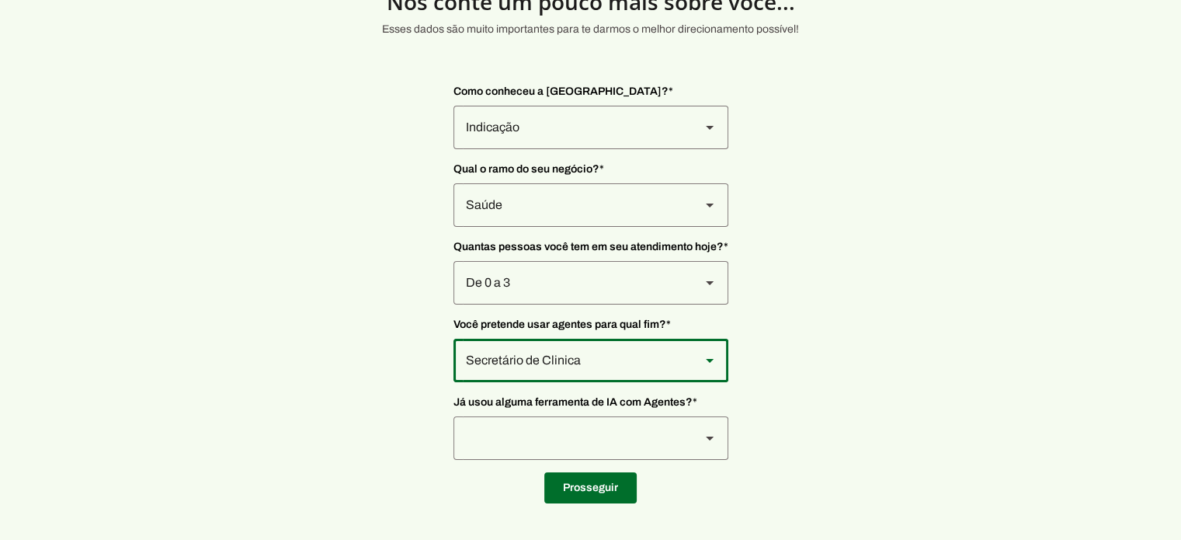
click at [706, 130] on polygon at bounding box center [710, 128] width 8 height 4
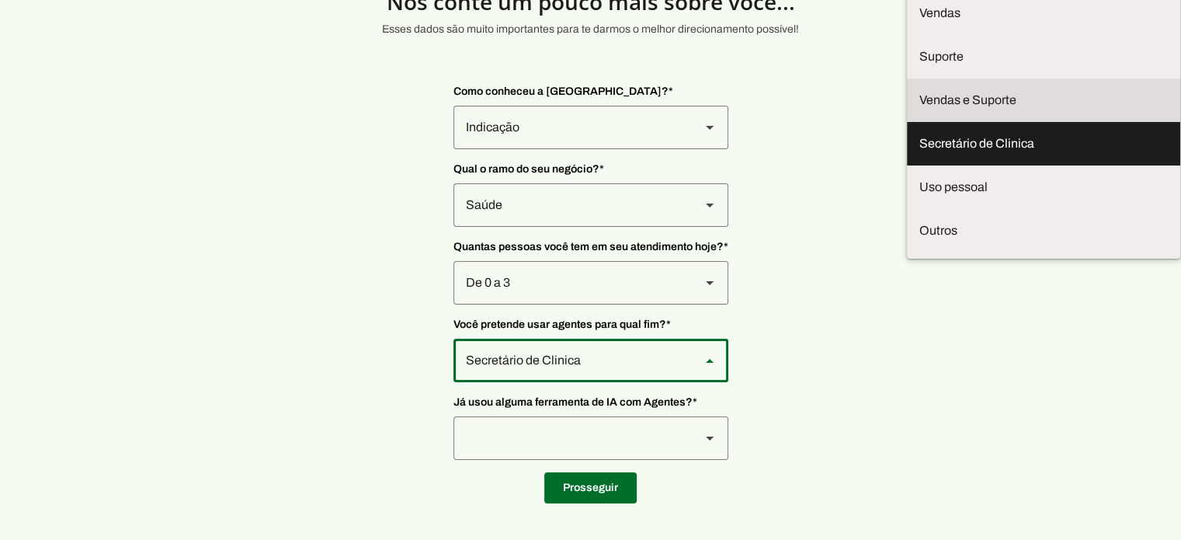
click at [0, 0] on slot at bounding box center [0, 0] width 0 height 0
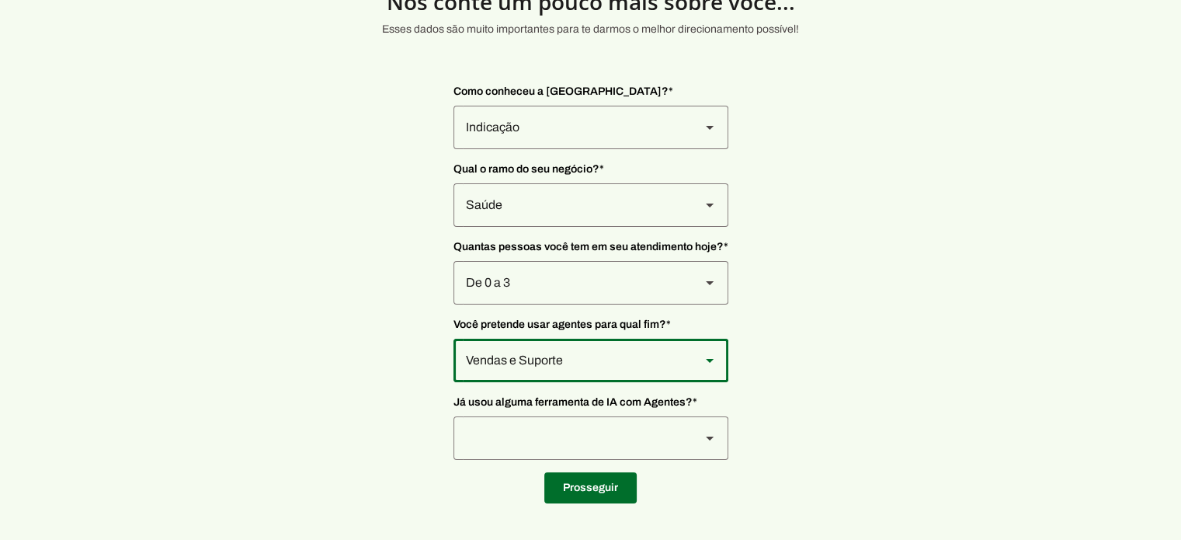
click at [708, 130] on polygon at bounding box center [710, 128] width 8 height 4
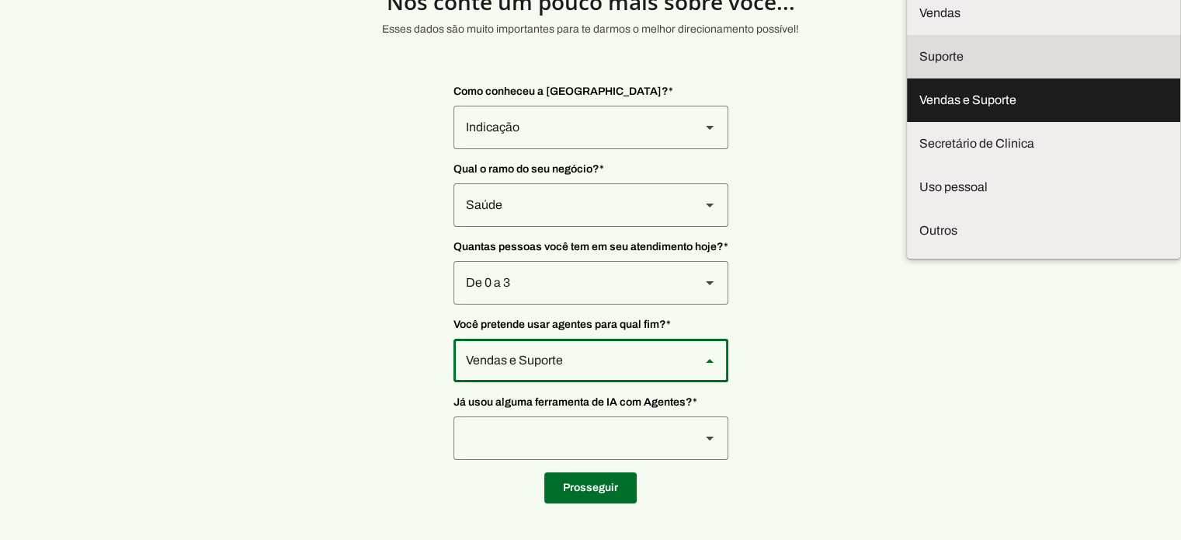
click at [0, 0] on md-item "Suporte" at bounding box center [0, 0] width 0 height 0
type md-outlined-select "bUA4yatWensZFNJNn8wK"
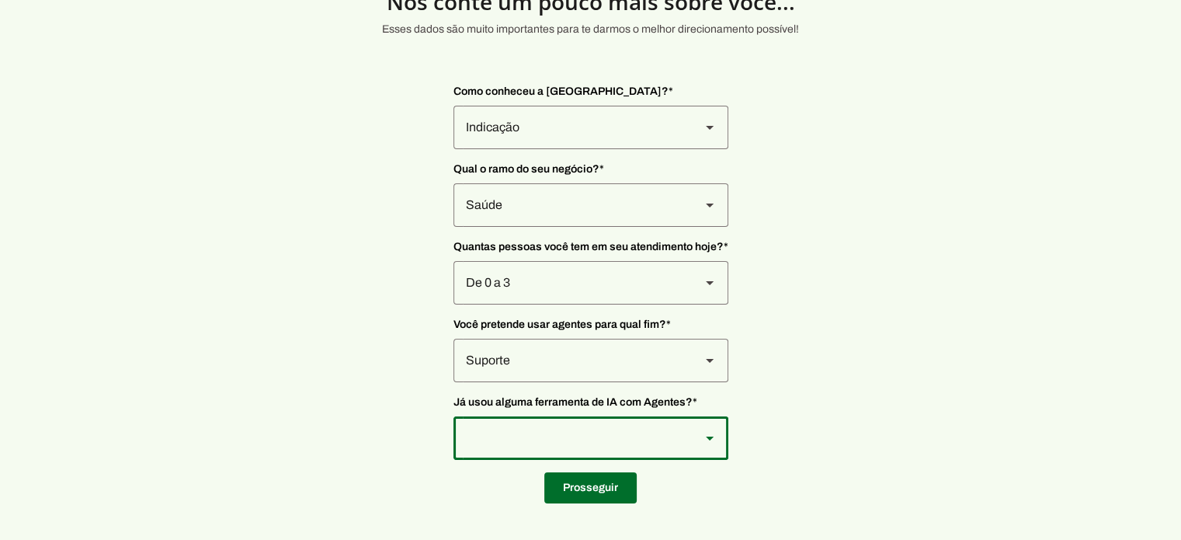
click at [710, 137] on slot at bounding box center [710, 127] width 19 height 19
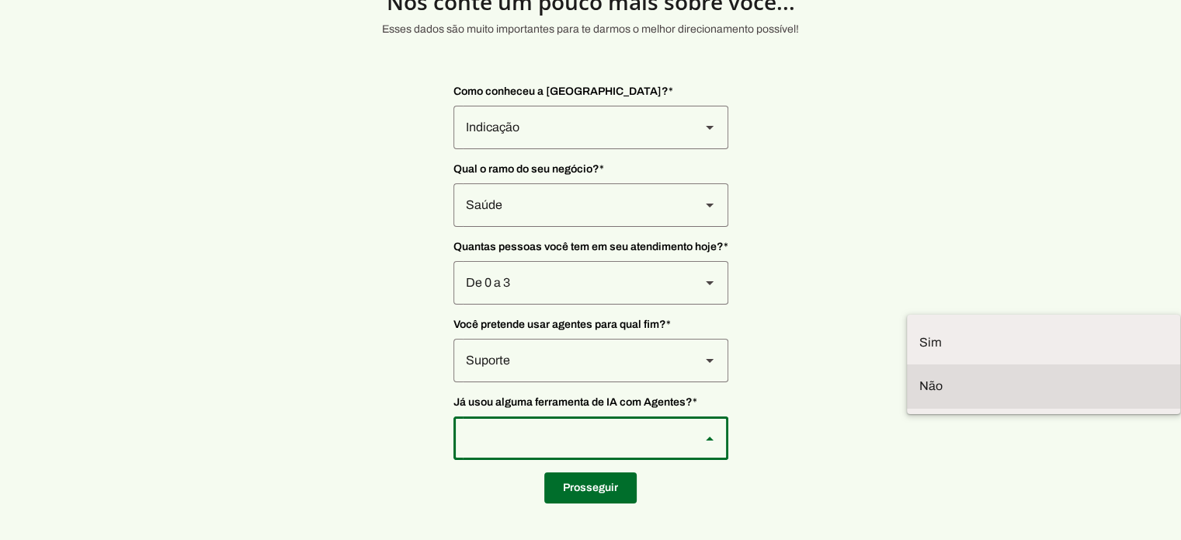
click at [0, 0] on slot at bounding box center [0, 0] width 0 height 0
type md-outlined-select "YJTivUP5LYteilvK0BaA"
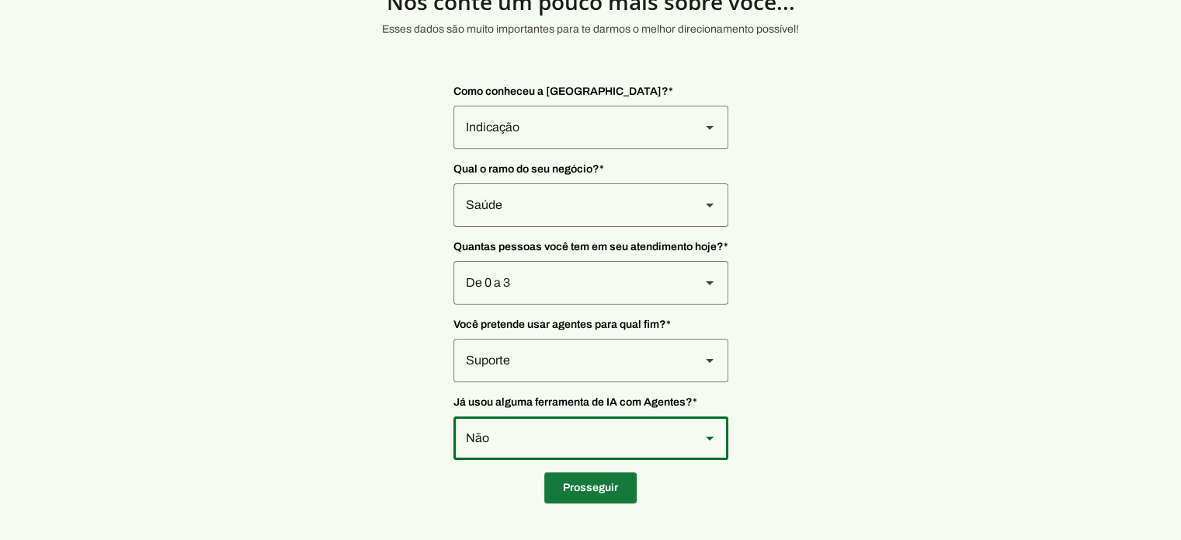
click at [602, 491] on span at bounding box center [591, 487] width 92 height 37
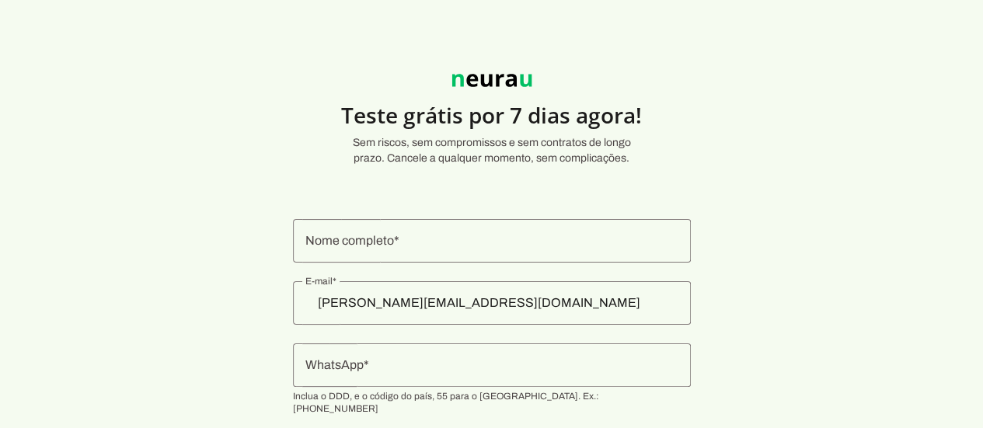
click at [444, 244] on input "Nome completo" at bounding box center [491, 240] width 373 height 19
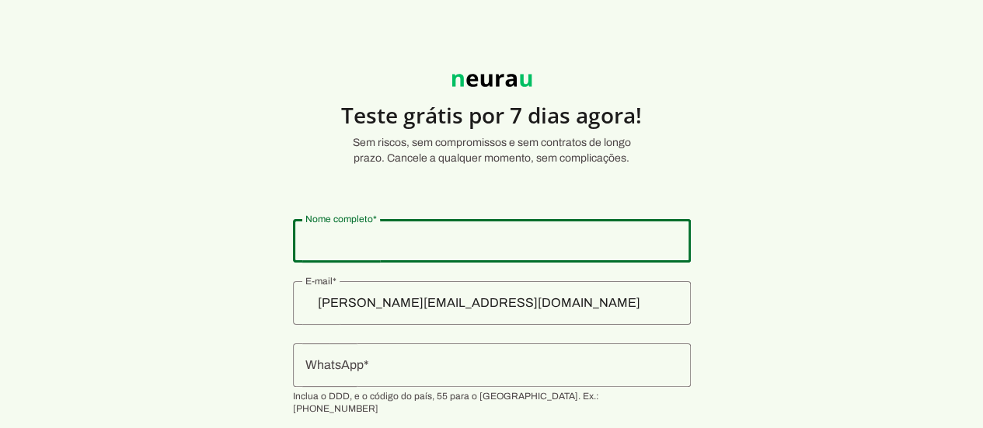
type input "BRUNO PERES VILASBOAS ALVES"
type md-outlined-text-field "BRUNO PERES VILASBOAS ALVES"
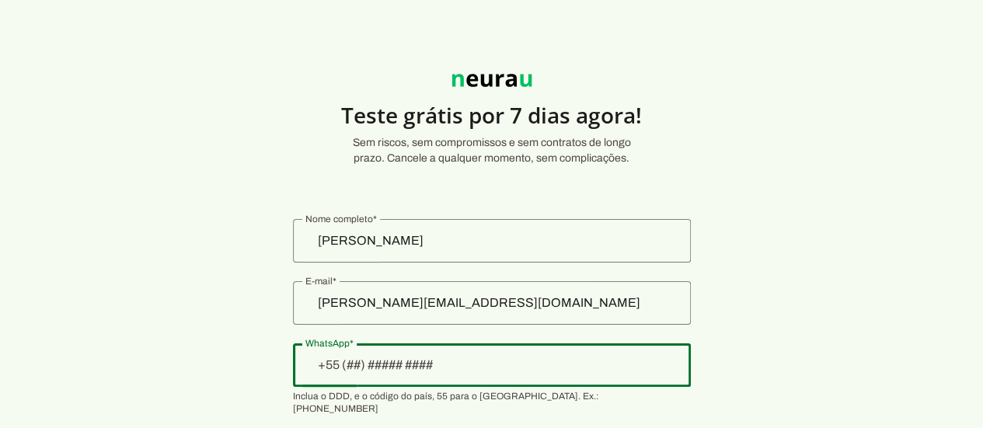
click at [447, 370] on input "WhatsApp" at bounding box center [491, 365] width 373 height 19
type input "+55 (11) 9 9297-6113"
type md-outlined-text-field "+55 (11) 9 9297-6113"
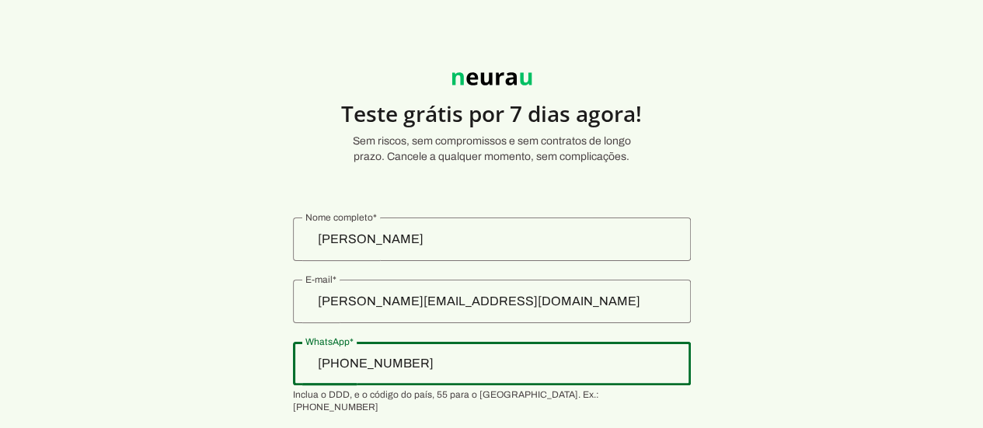
scroll to position [79, 0]
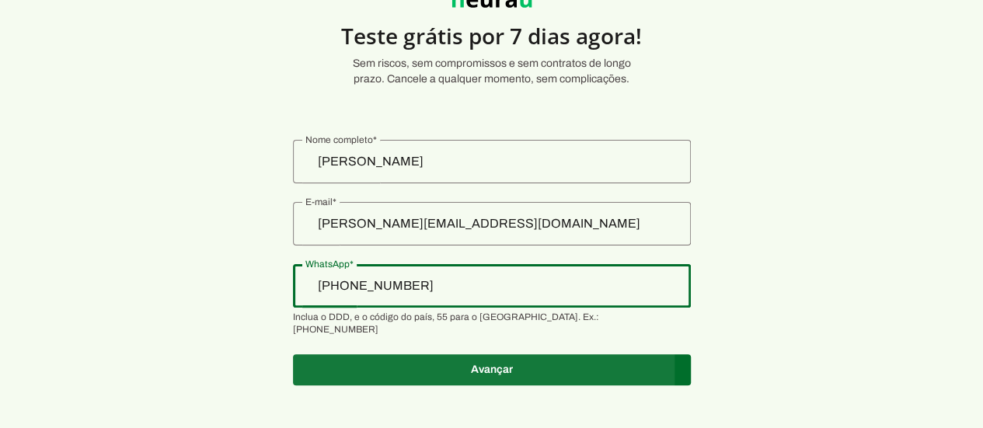
click at [467, 353] on span at bounding box center [492, 369] width 398 height 37
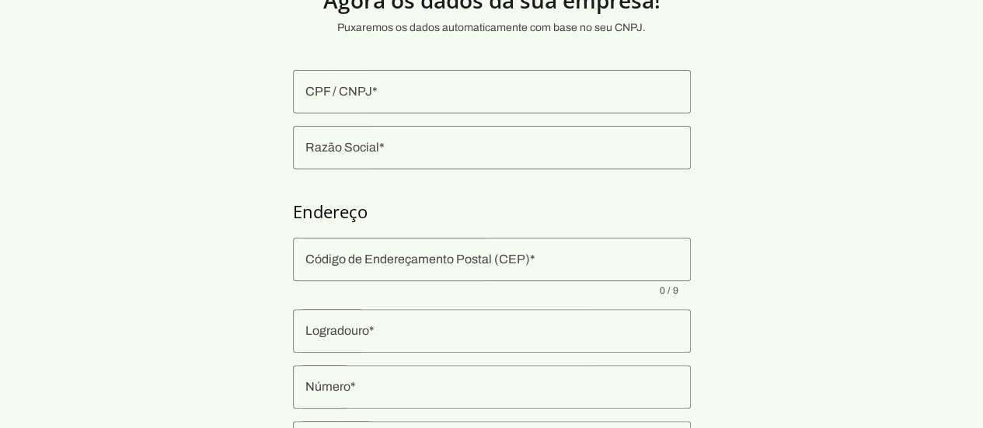
click at [495, 90] on input "CPF / CNPJ" at bounding box center [491, 91] width 373 height 19
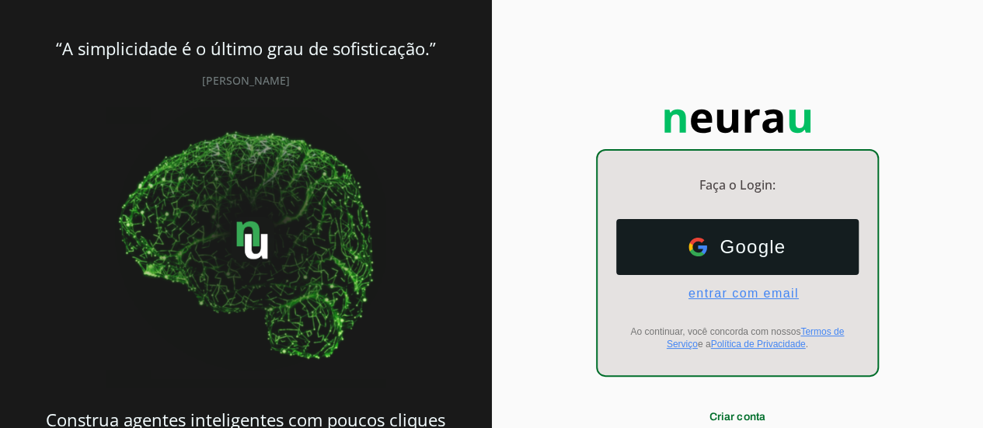
click at [721, 291] on span "entrar com email" at bounding box center [737, 294] width 123 height 14
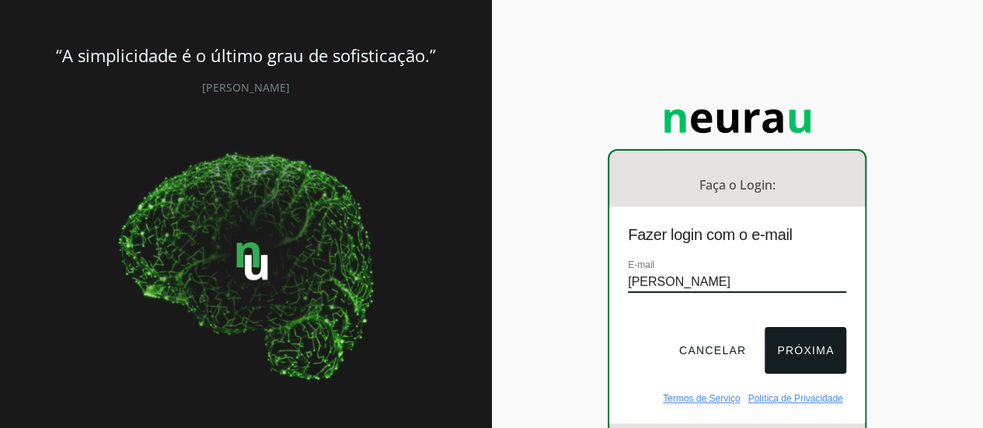
type input "[PERSON_NAME][EMAIL_ADDRESS][DOMAIN_NAME]"
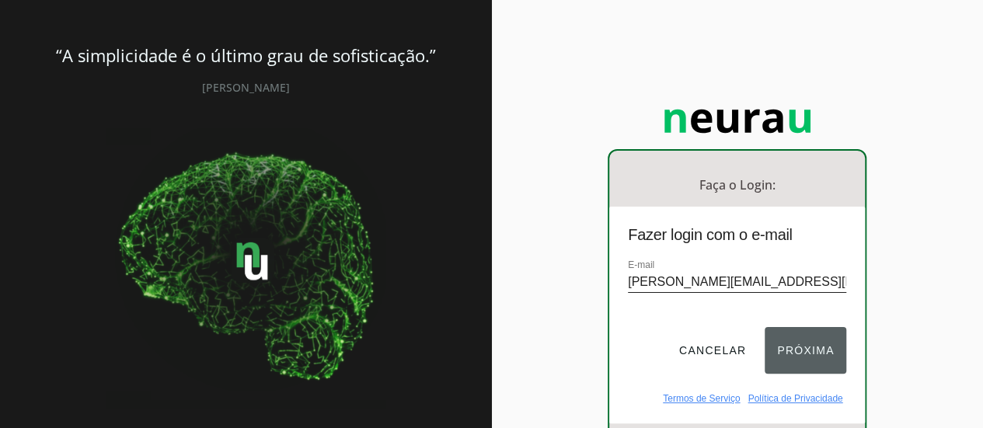
click at [802, 349] on button "Próxima" at bounding box center [805, 350] width 82 height 47
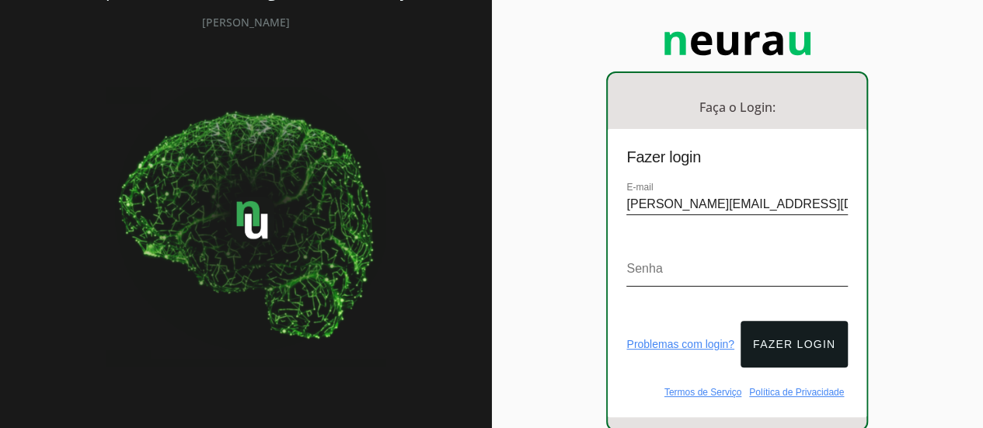
scroll to position [89, 0]
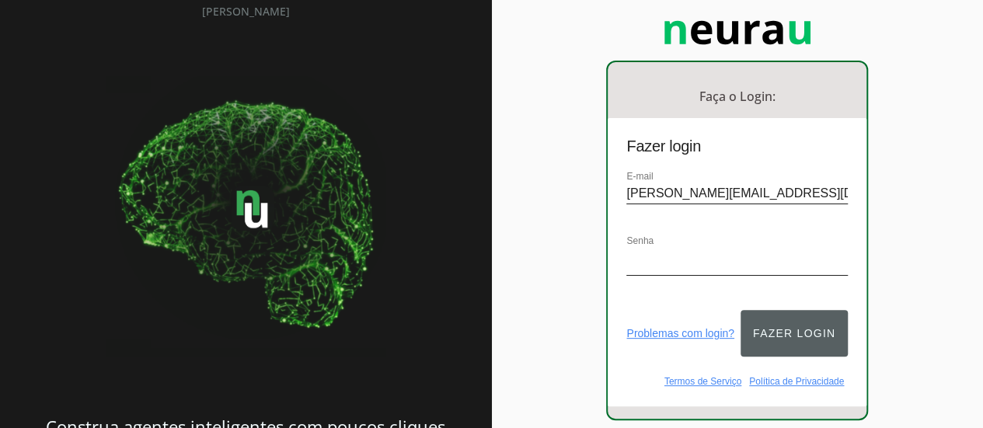
click at [782, 319] on button "Fazer login" at bounding box center [793, 333] width 107 height 47
click at [774, 333] on button "Fazer login" at bounding box center [793, 333] width 107 height 47
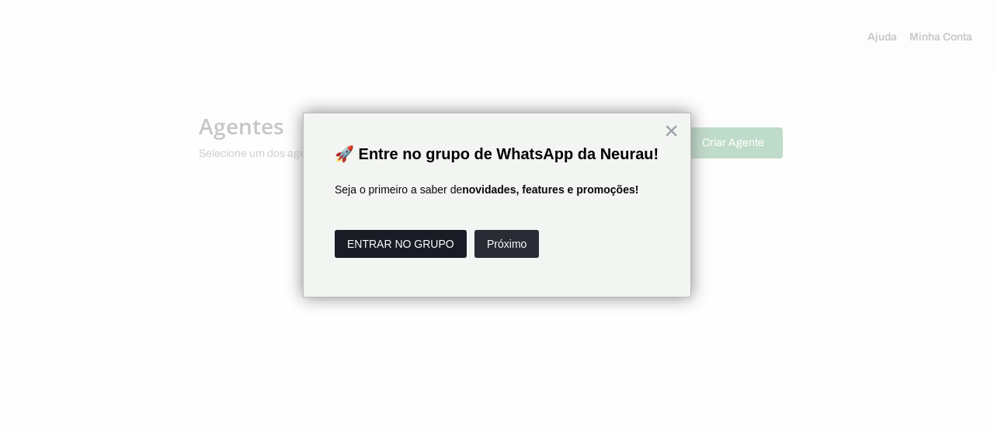
click at [404, 256] on button "ENTRAR NO GRUPO" at bounding box center [401, 244] width 132 height 28
click at [670, 128] on button "×" at bounding box center [671, 130] width 15 height 25
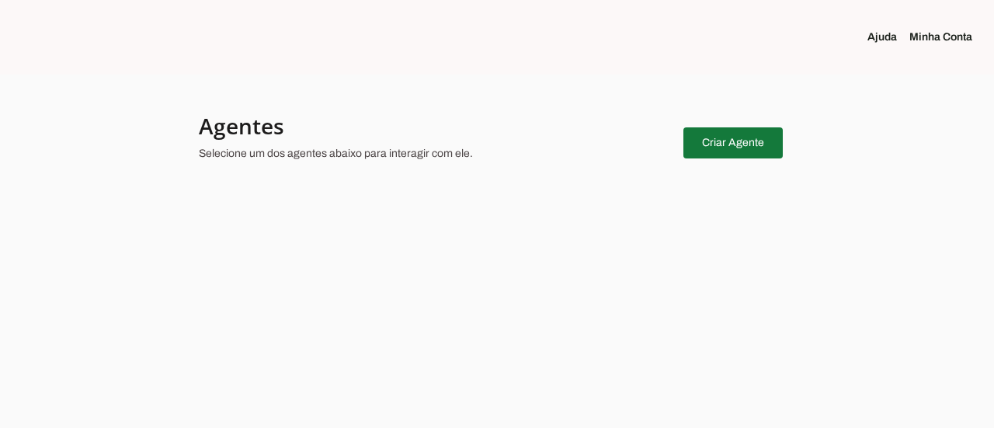
click at [702, 139] on span at bounding box center [733, 142] width 99 height 37
